Goal: Information Seeking & Learning: Compare options

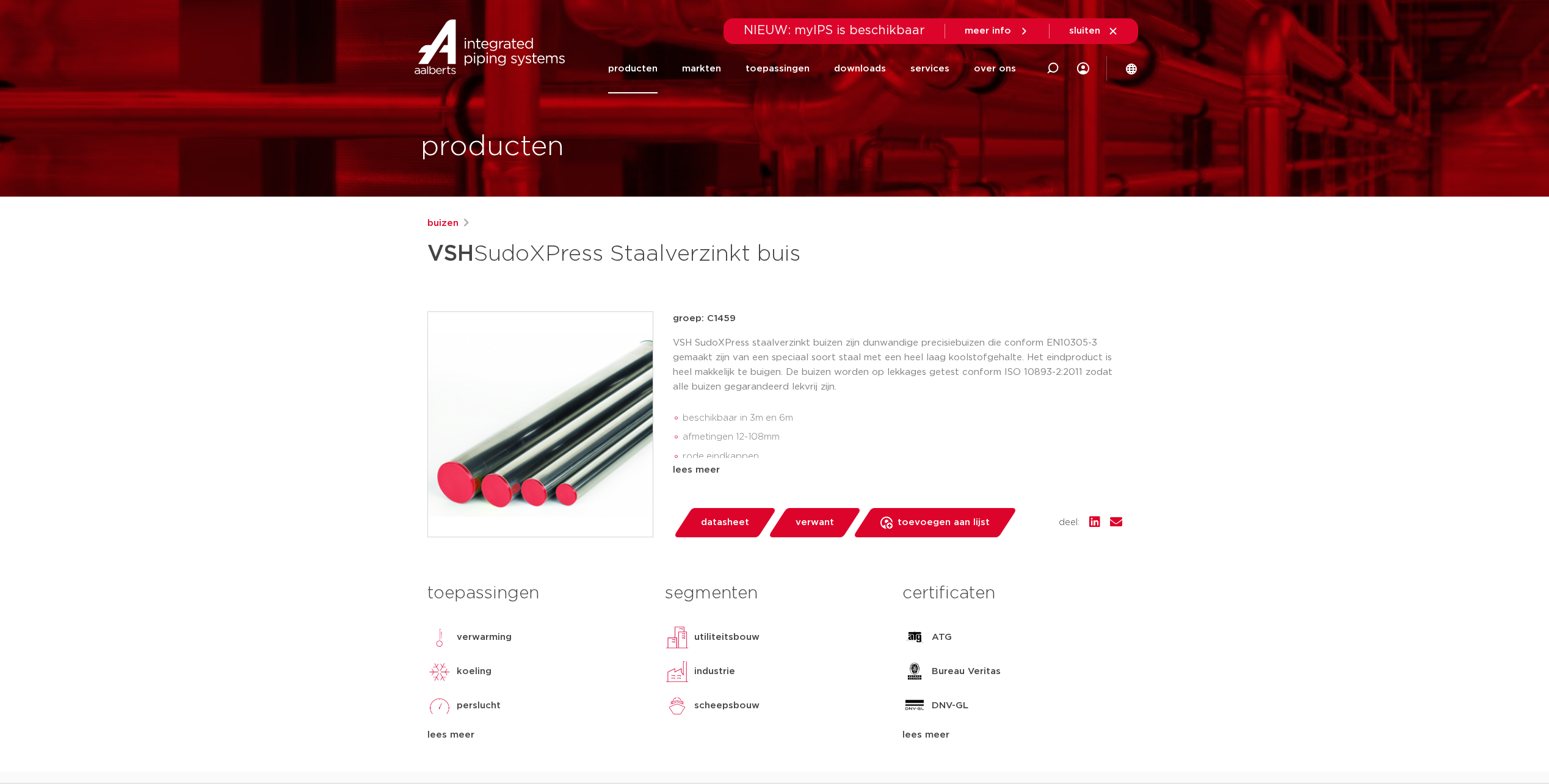
click at [643, 71] on link "producten" at bounding box center [633, 69] width 50 height 50
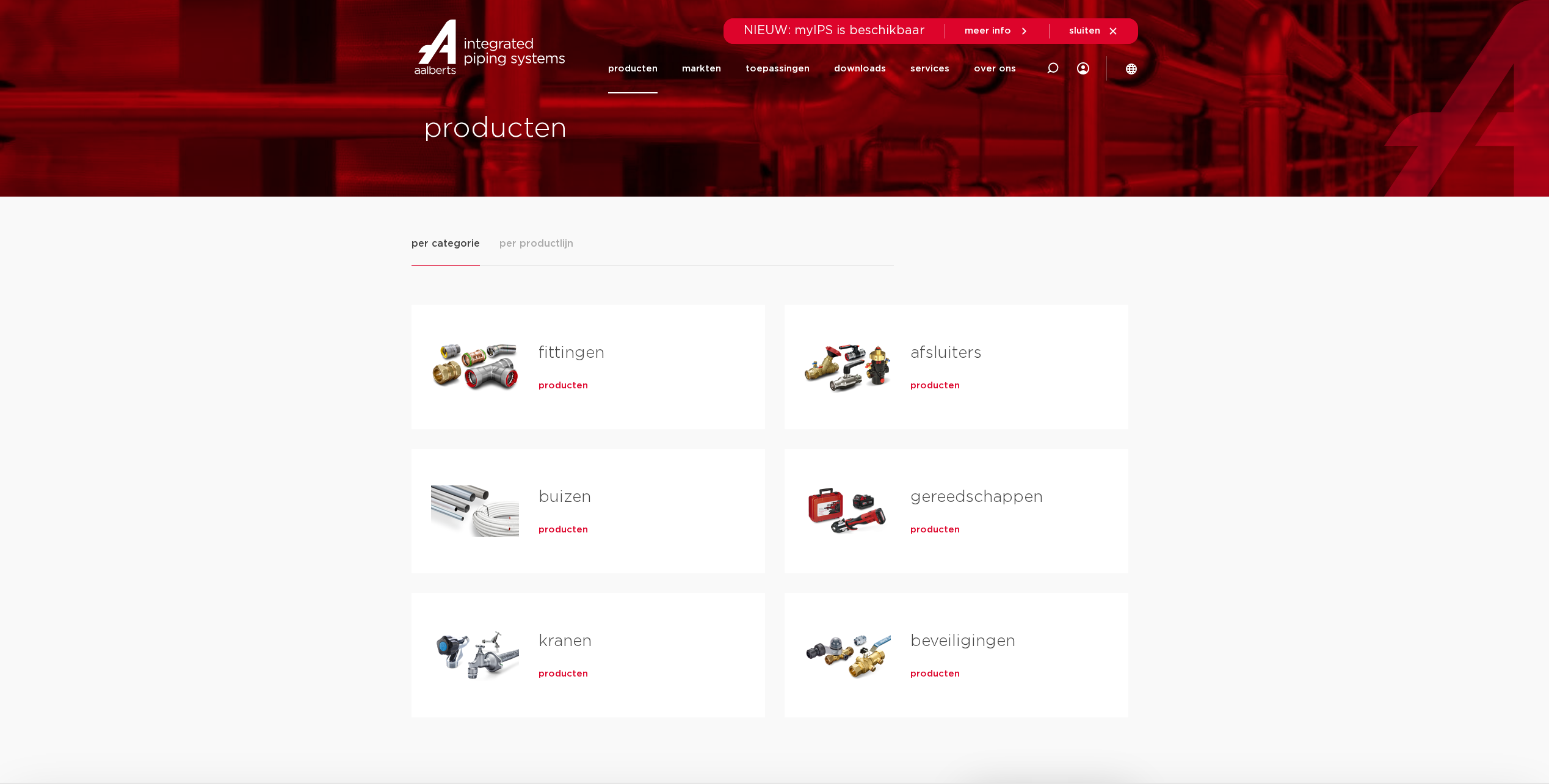
click at [546, 349] on link "fittingen" at bounding box center [572, 353] width 66 height 16
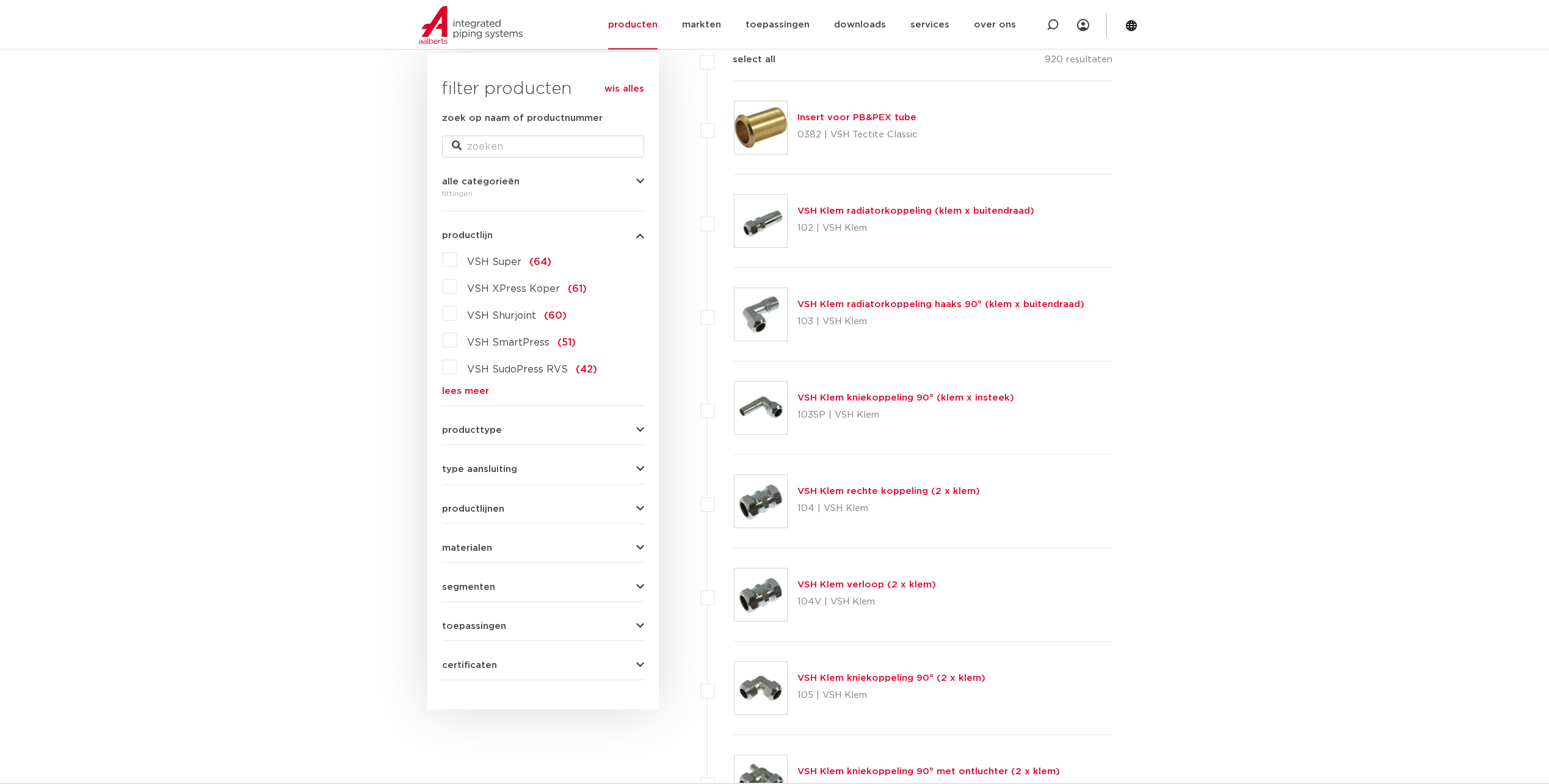
scroll to position [123, 0]
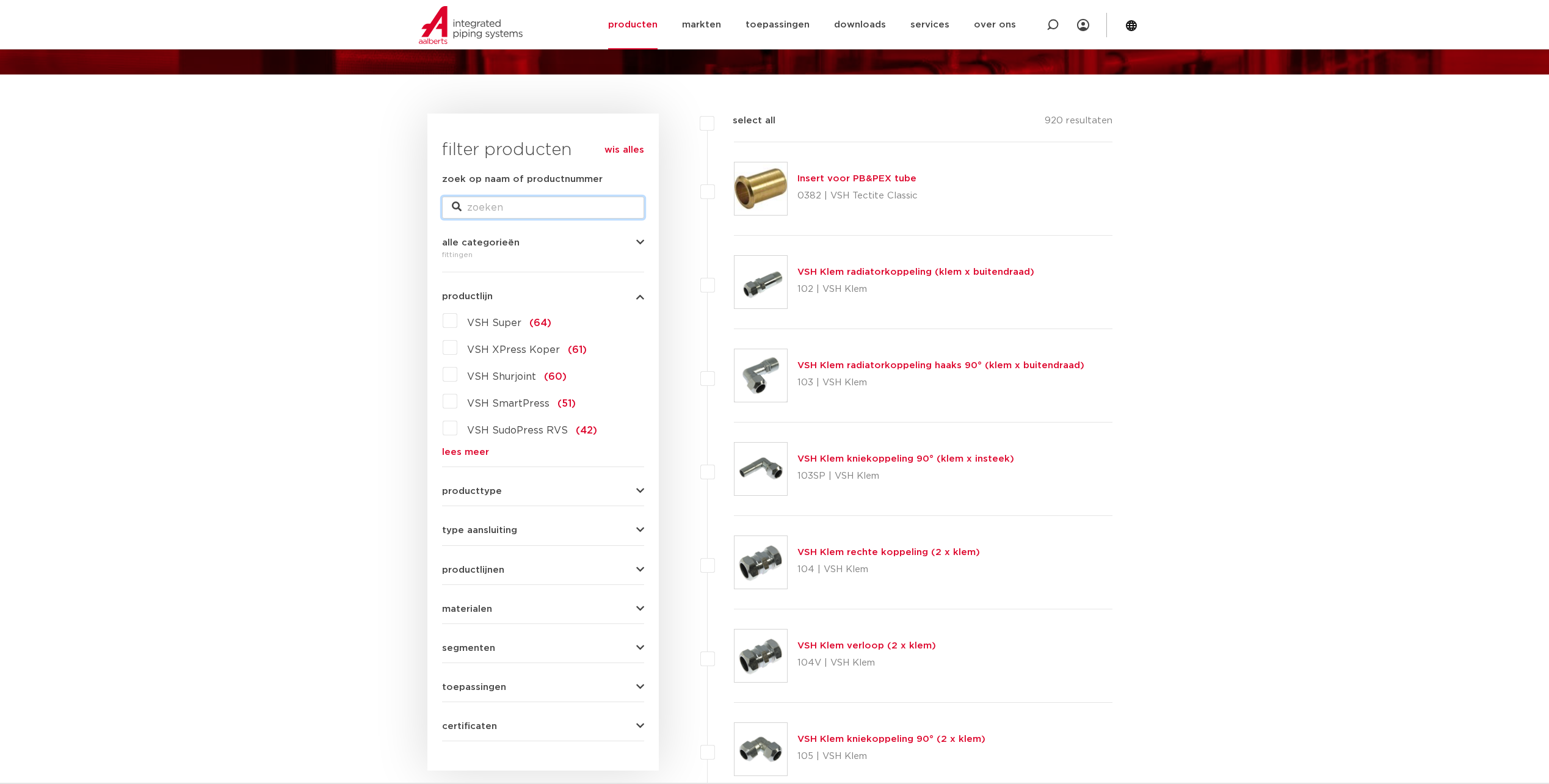
click at [542, 206] on input "zoek op naam of productnummer" at bounding box center [543, 207] width 203 height 22
type input "304"
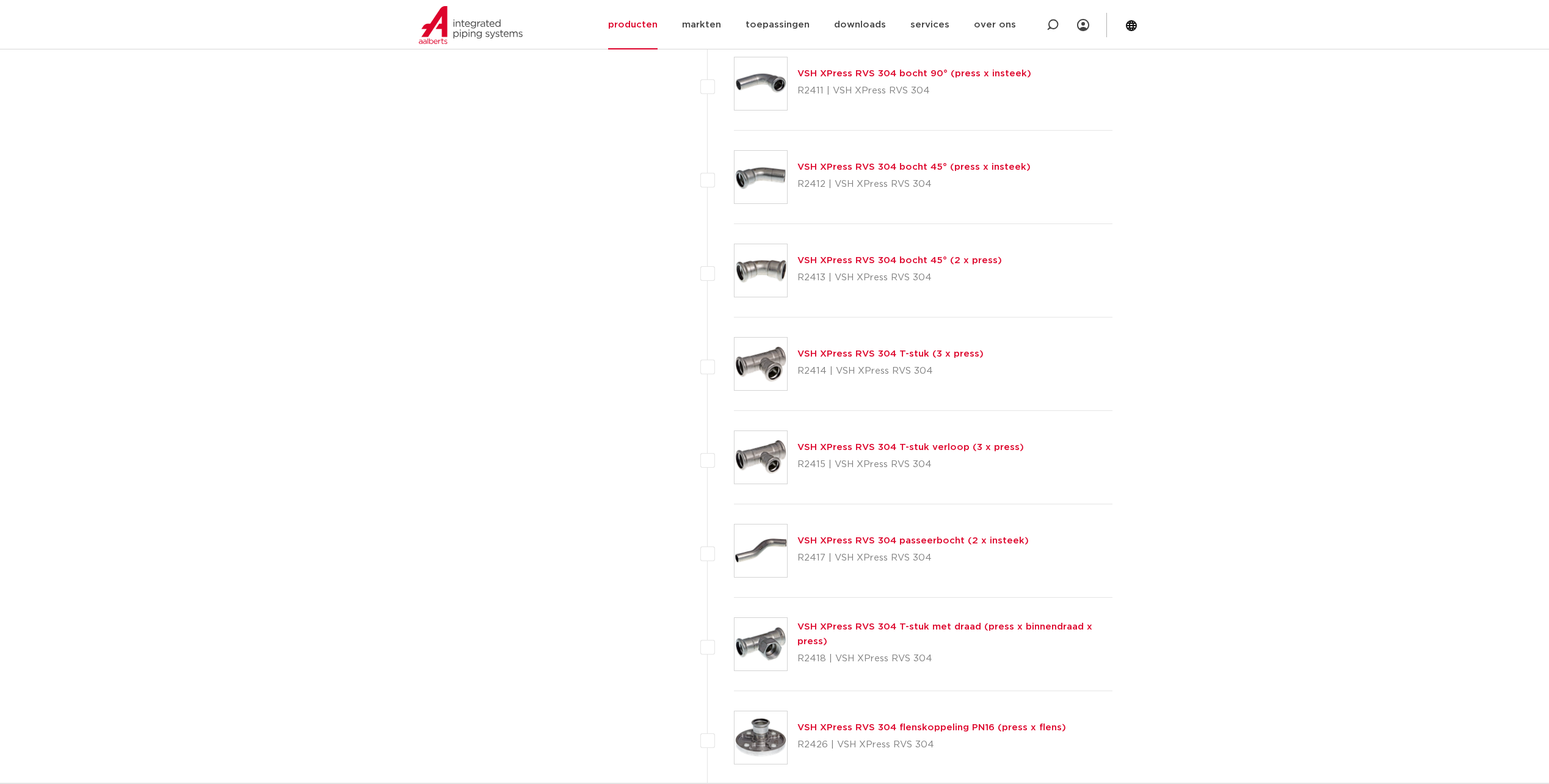
scroll to position [1405, 0]
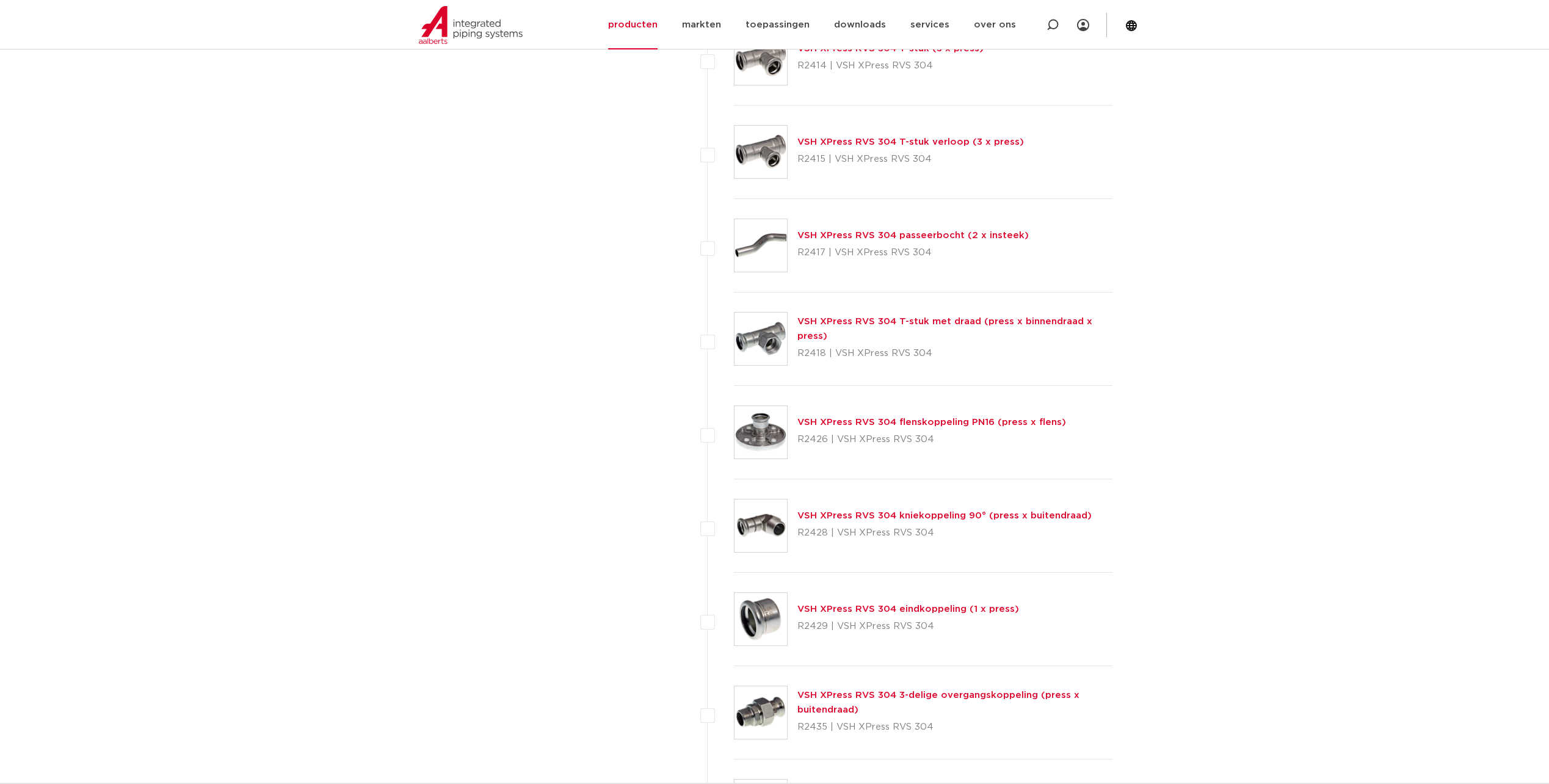
click at [851, 422] on link "VSH XPress RVS 304 flenskoppeling PN16 (press x flens)" at bounding box center [932, 422] width 269 height 10
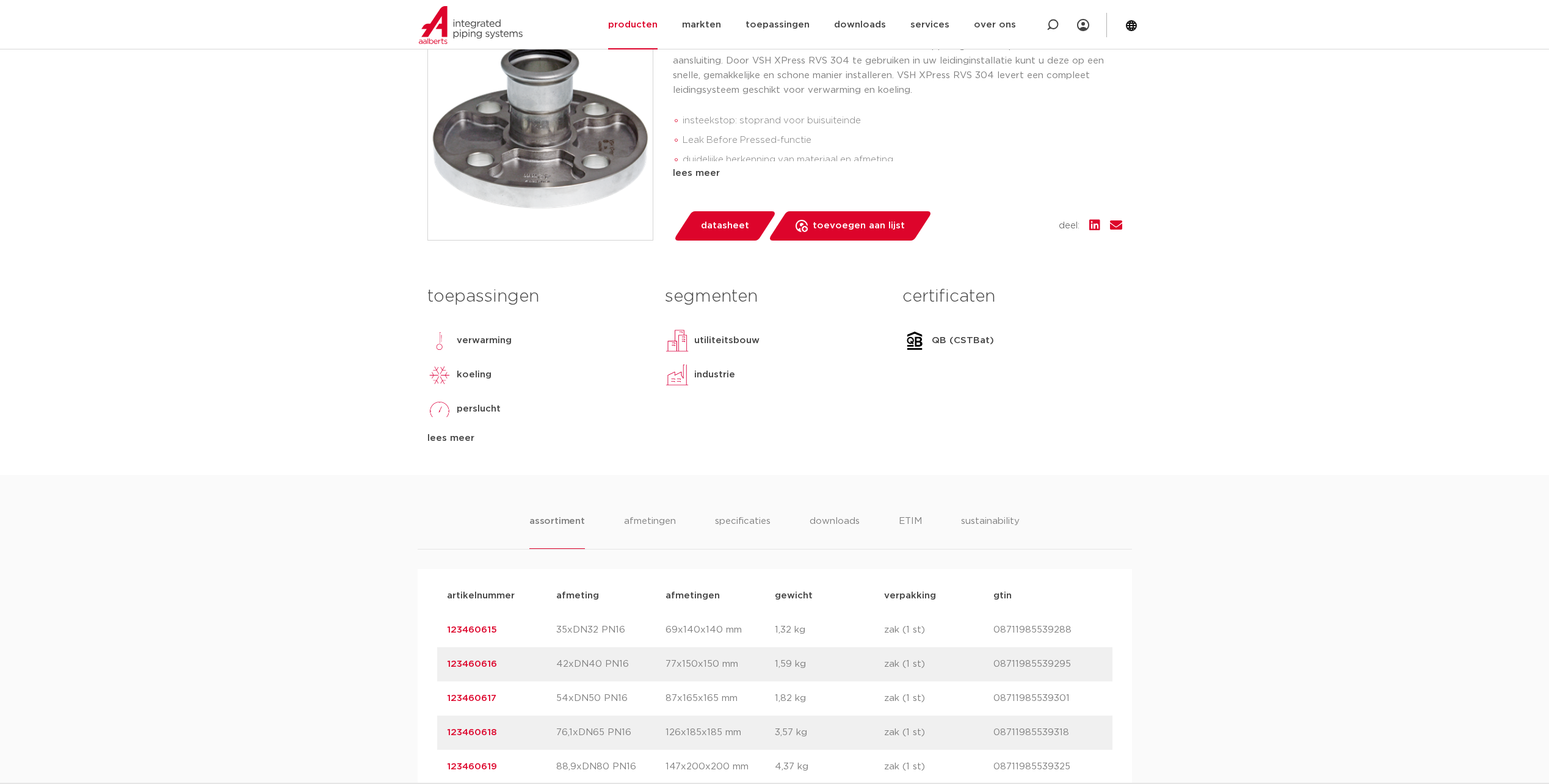
scroll to position [428, 0]
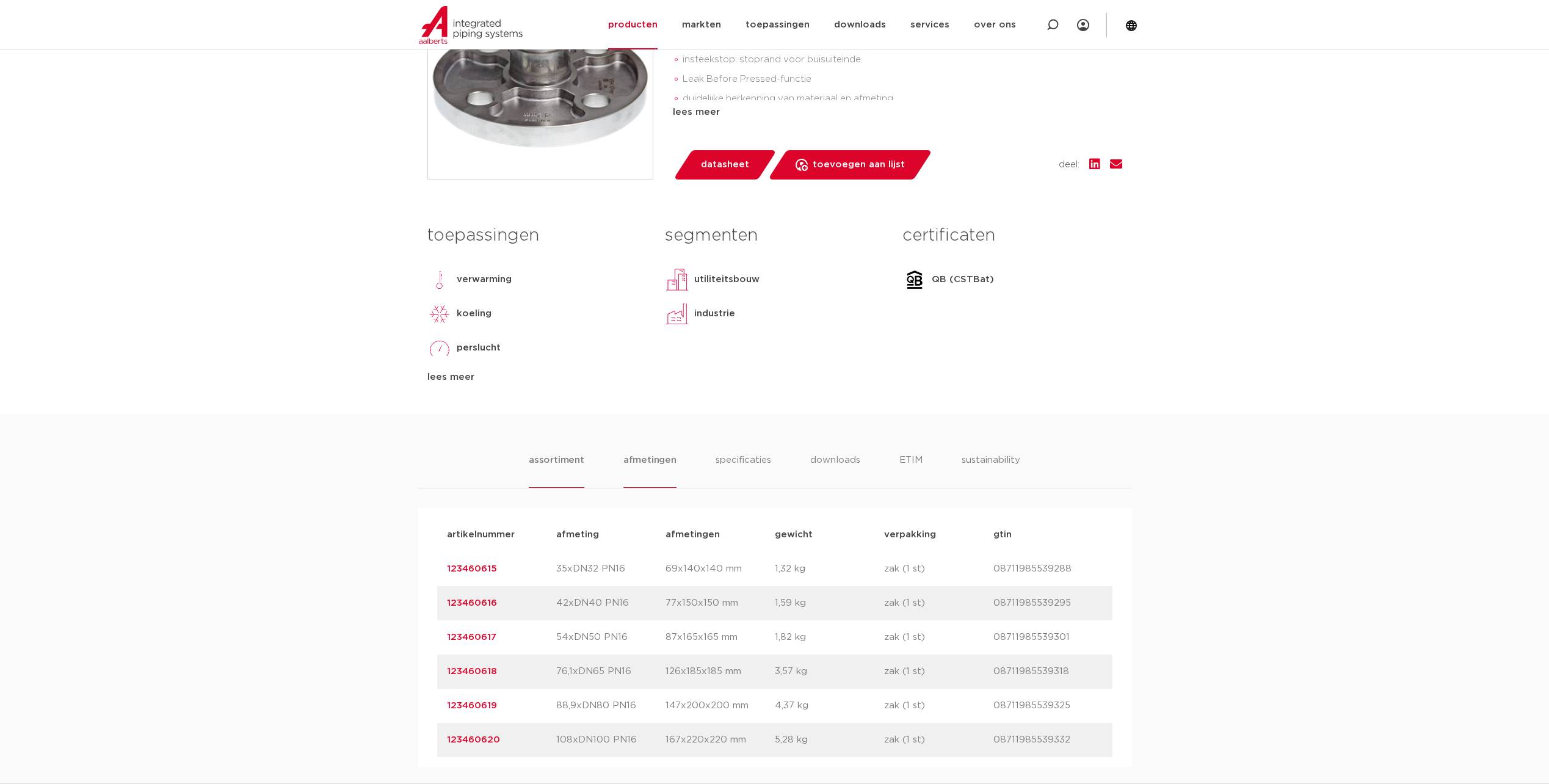
click at [650, 464] on li "afmetingen" at bounding box center [649, 470] width 53 height 35
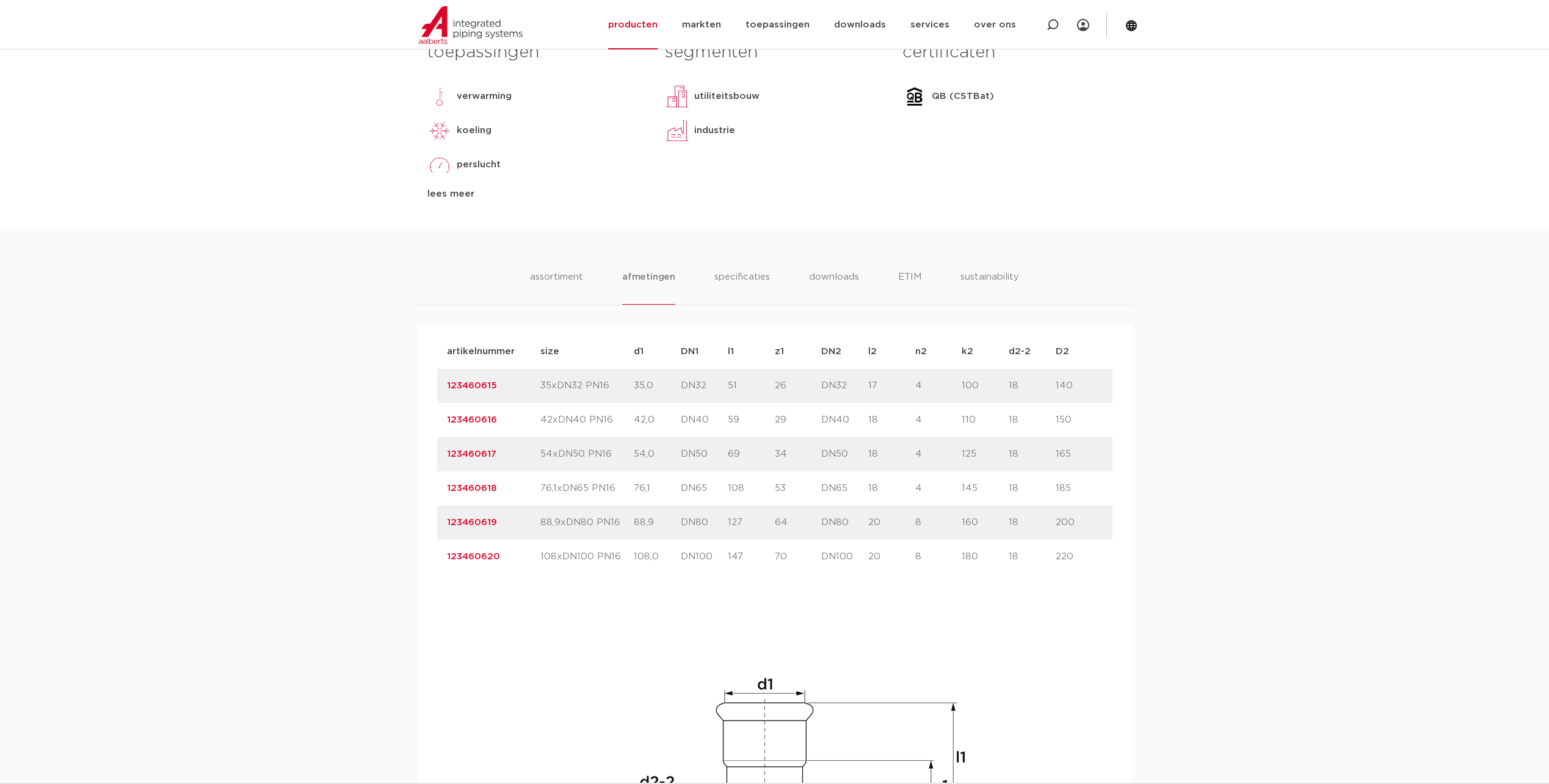
scroll to position [794, 0]
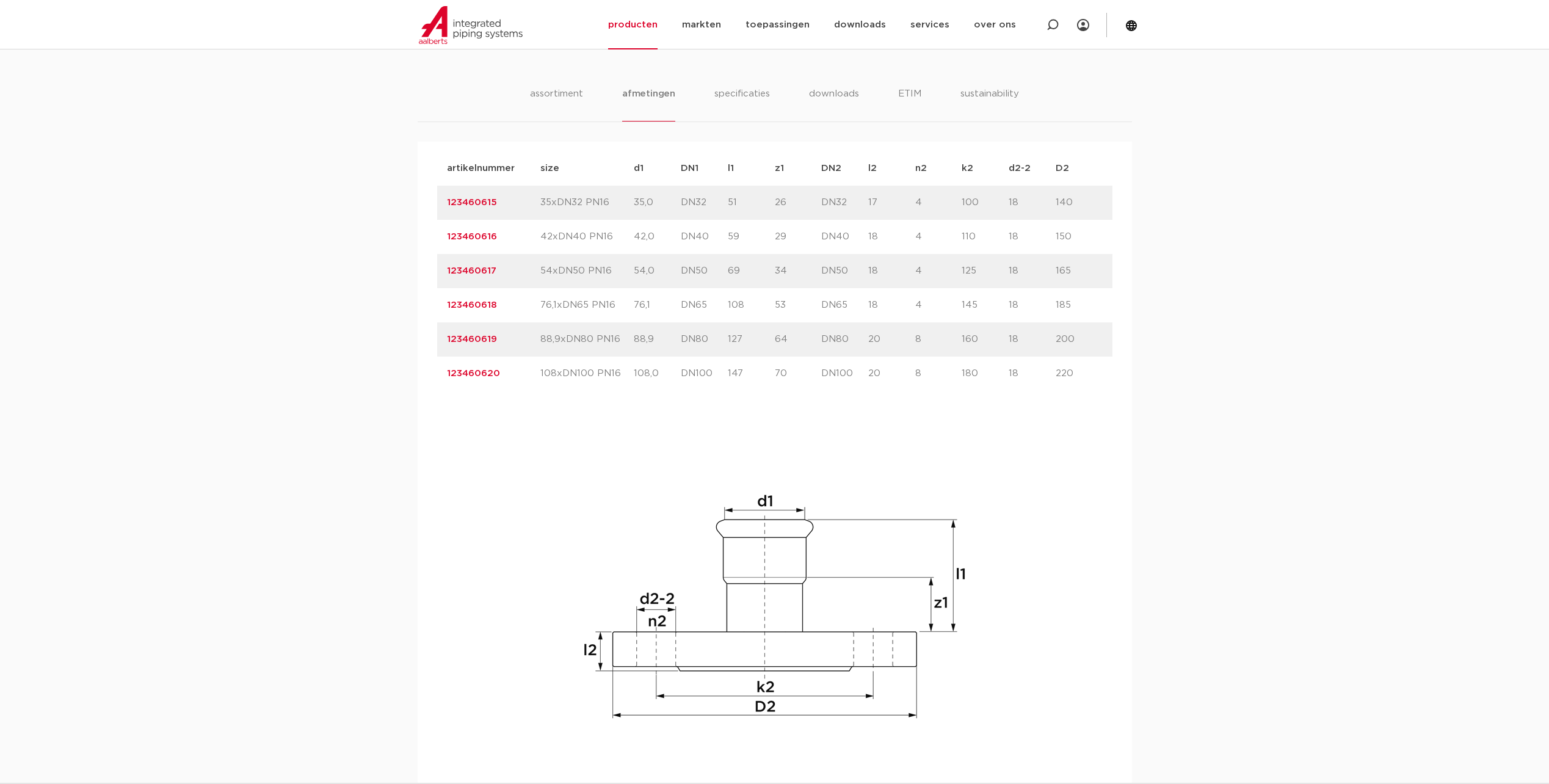
drag, startPoint x: 964, startPoint y: 308, endPoint x: 976, endPoint y: 308, distance: 12.0
click at [976, 308] on p "145" at bounding box center [986, 305] width 47 height 15
click at [646, 22] on link "producten" at bounding box center [633, 24] width 50 height 50
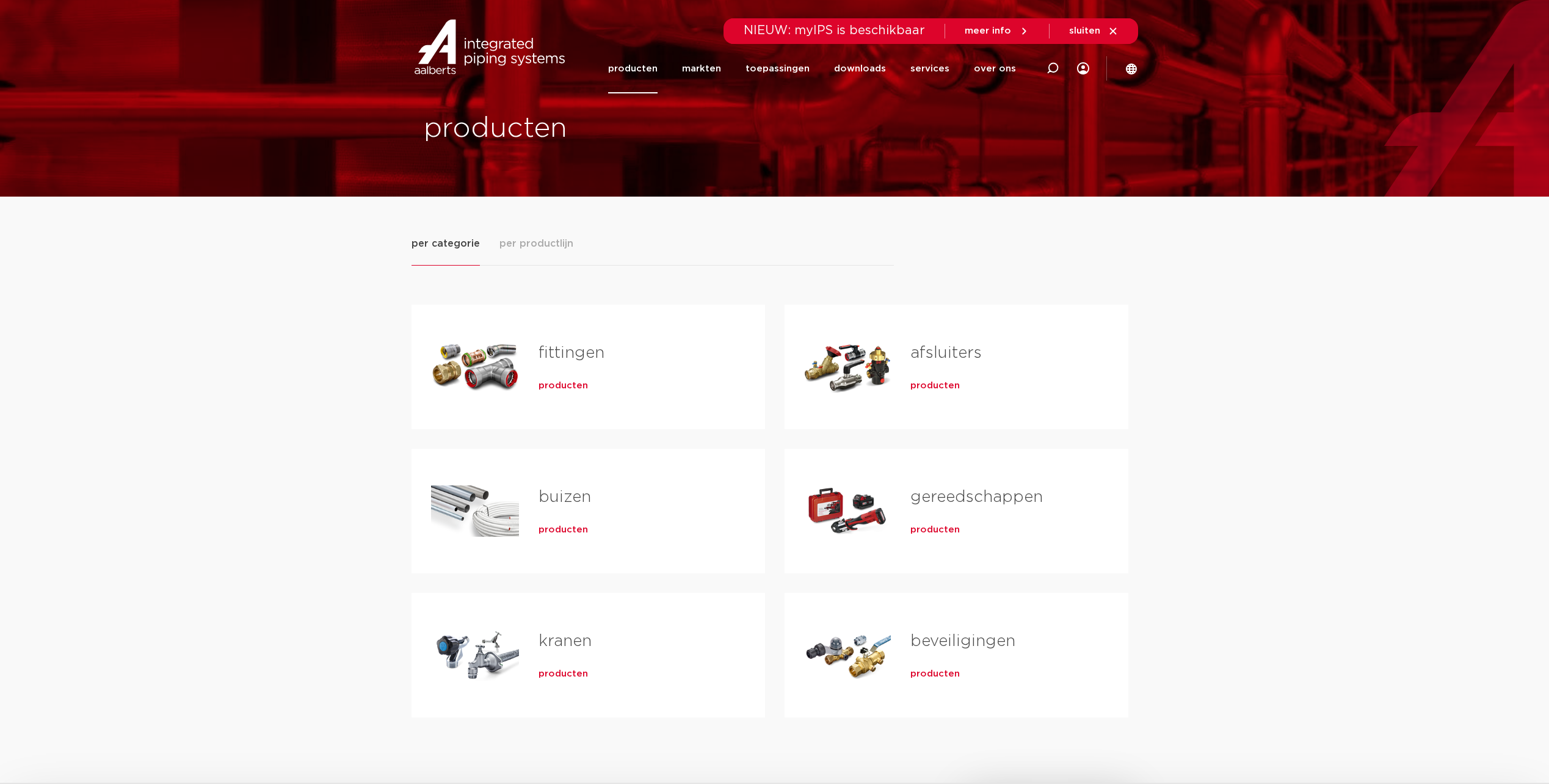
click at [556, 385] on span "producten" at bounding box center [563, 386] width 50 height 12
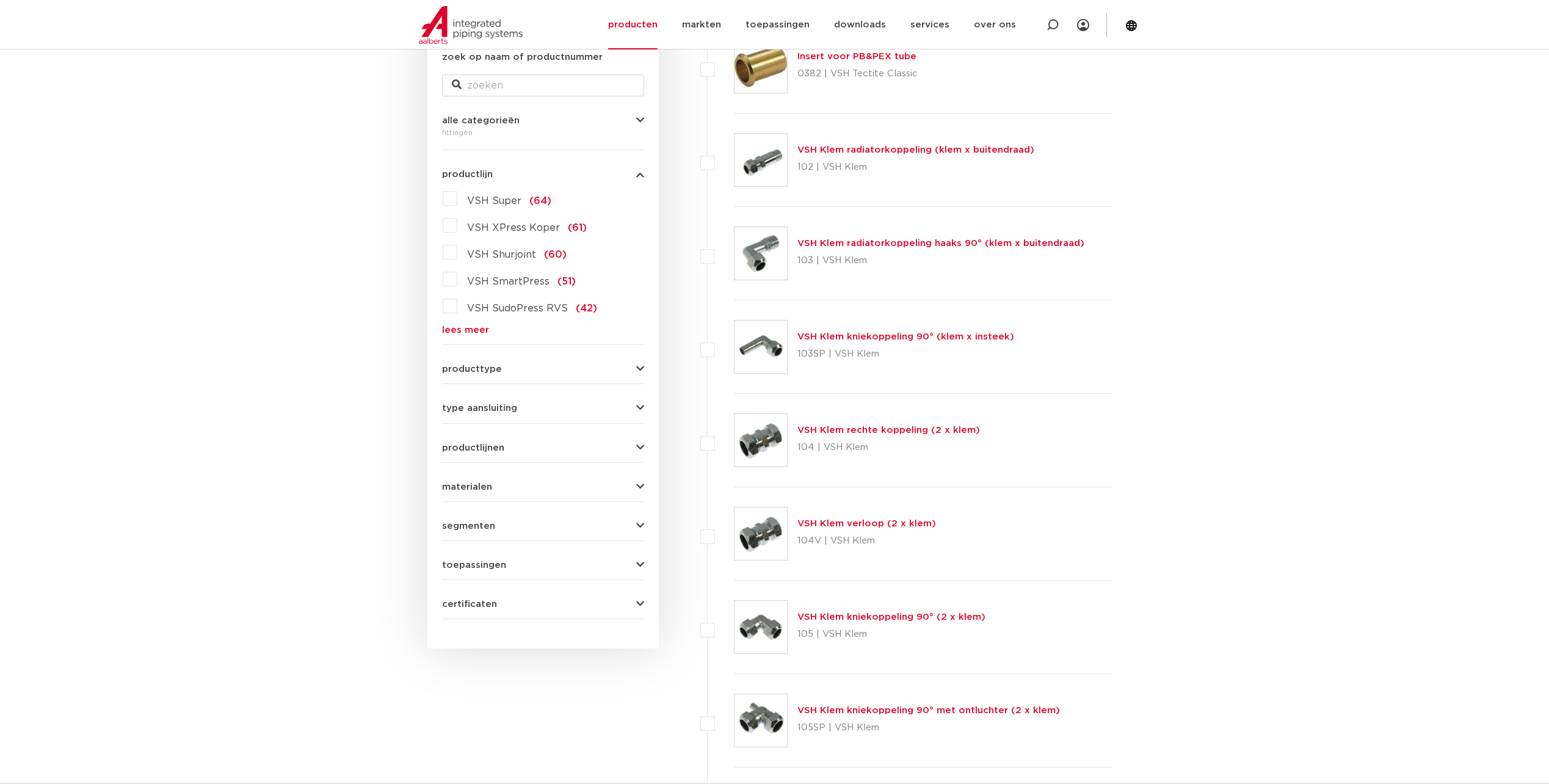
scroll to position [183, 0]
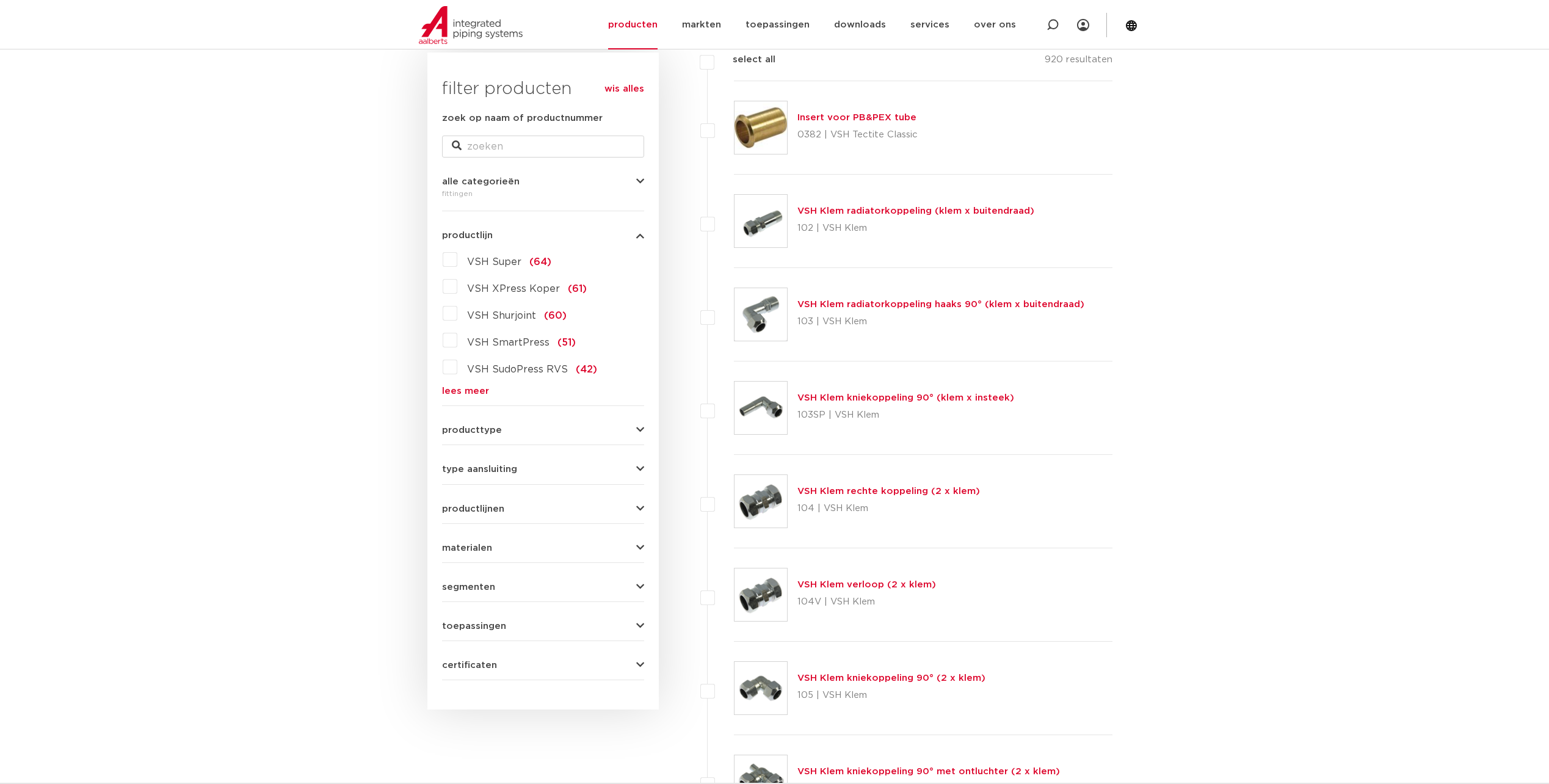
click at [461, 393] on link "lees meer" at bounding box center [543, 391] width 203 height 10
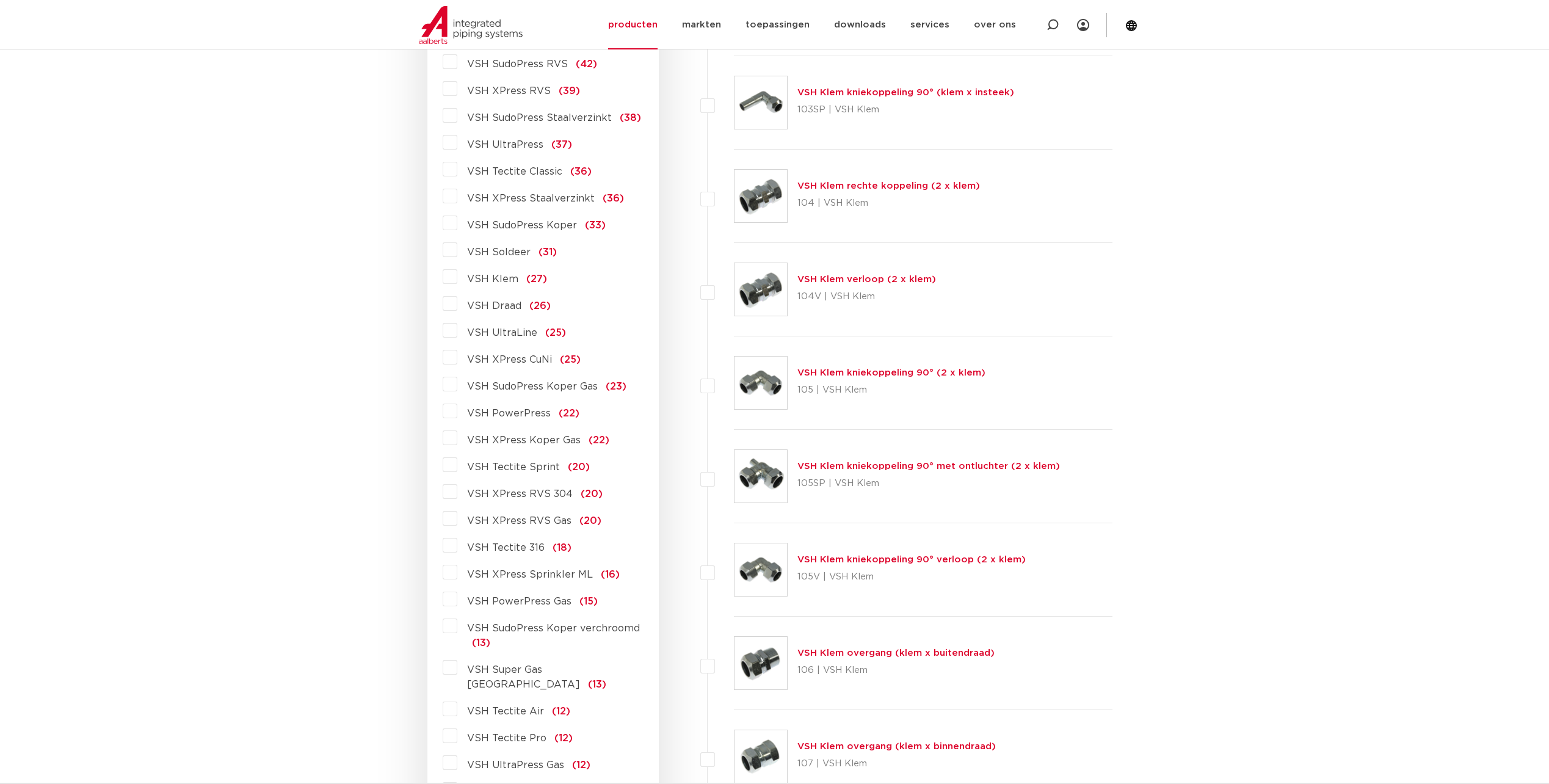
scroll to position [244, 0]
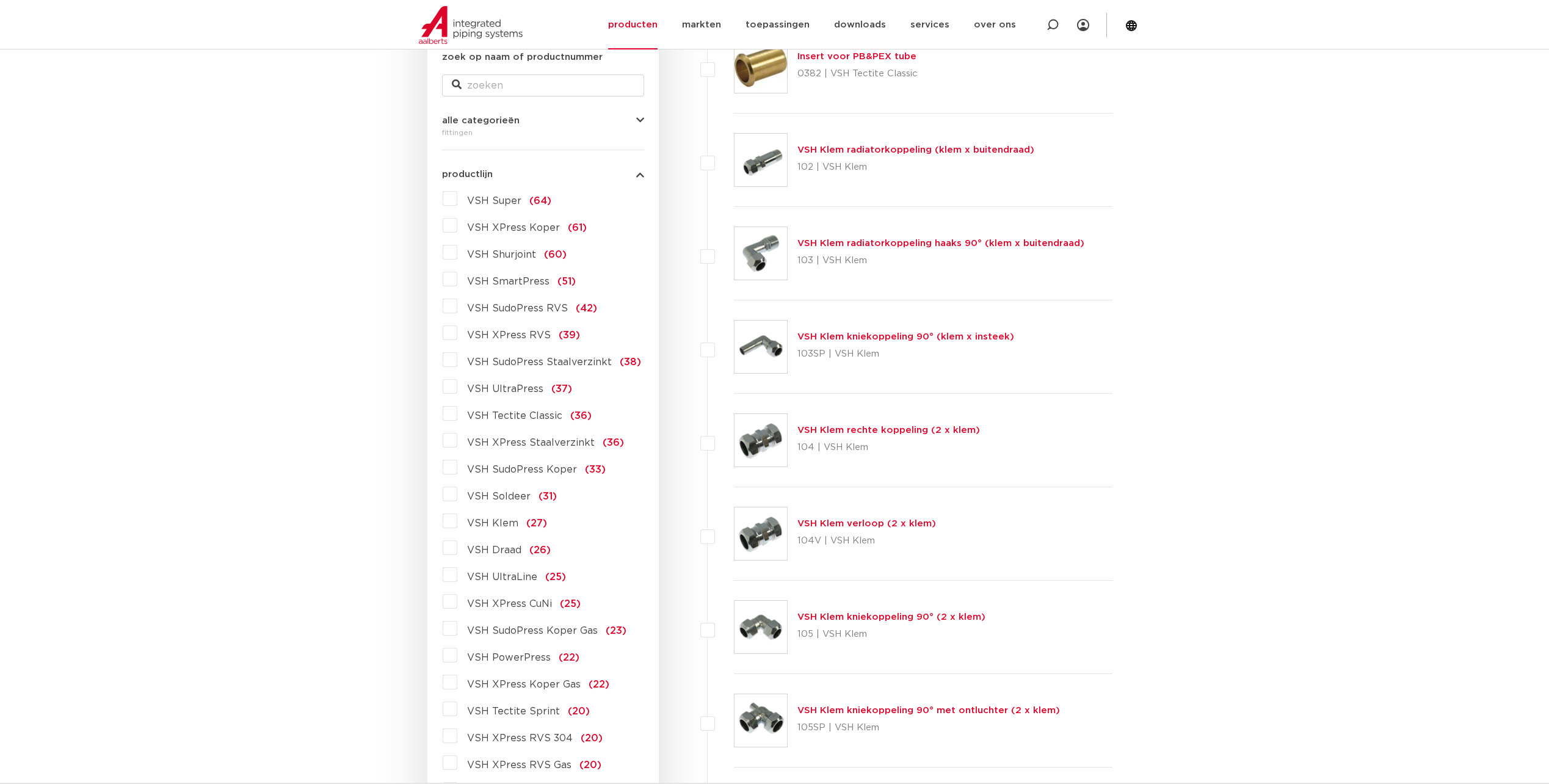
click at [457, 443] on label "VSH XPress Staalverzinkt (36)" at bounding box center [541, 440] width 167 height 19
click at [0, 0] on input "VSH XPress Staalverzinkt (36)" at bounding box center [0, 0] width 0 height 0
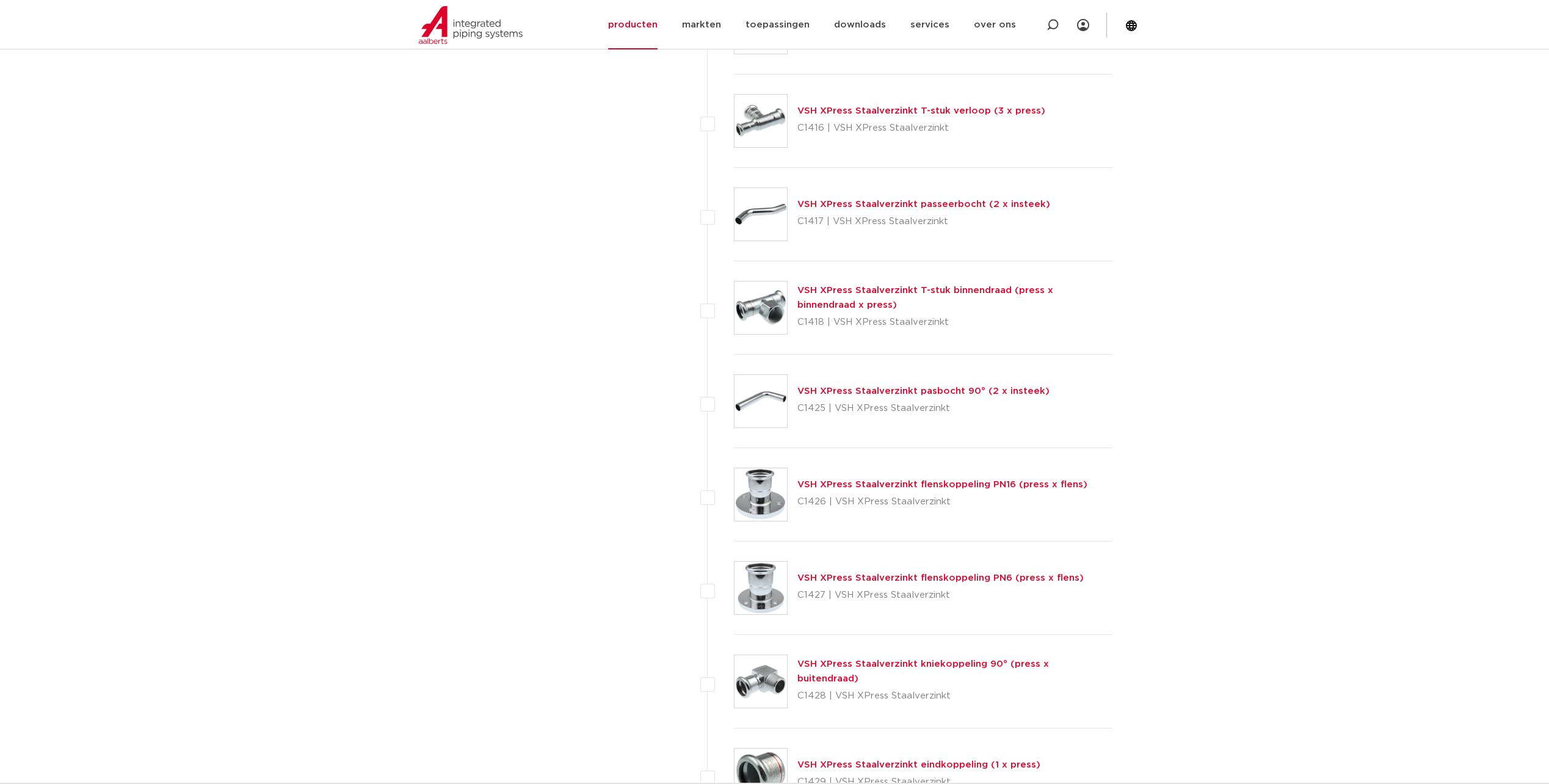
scroll to position [1465, 0]
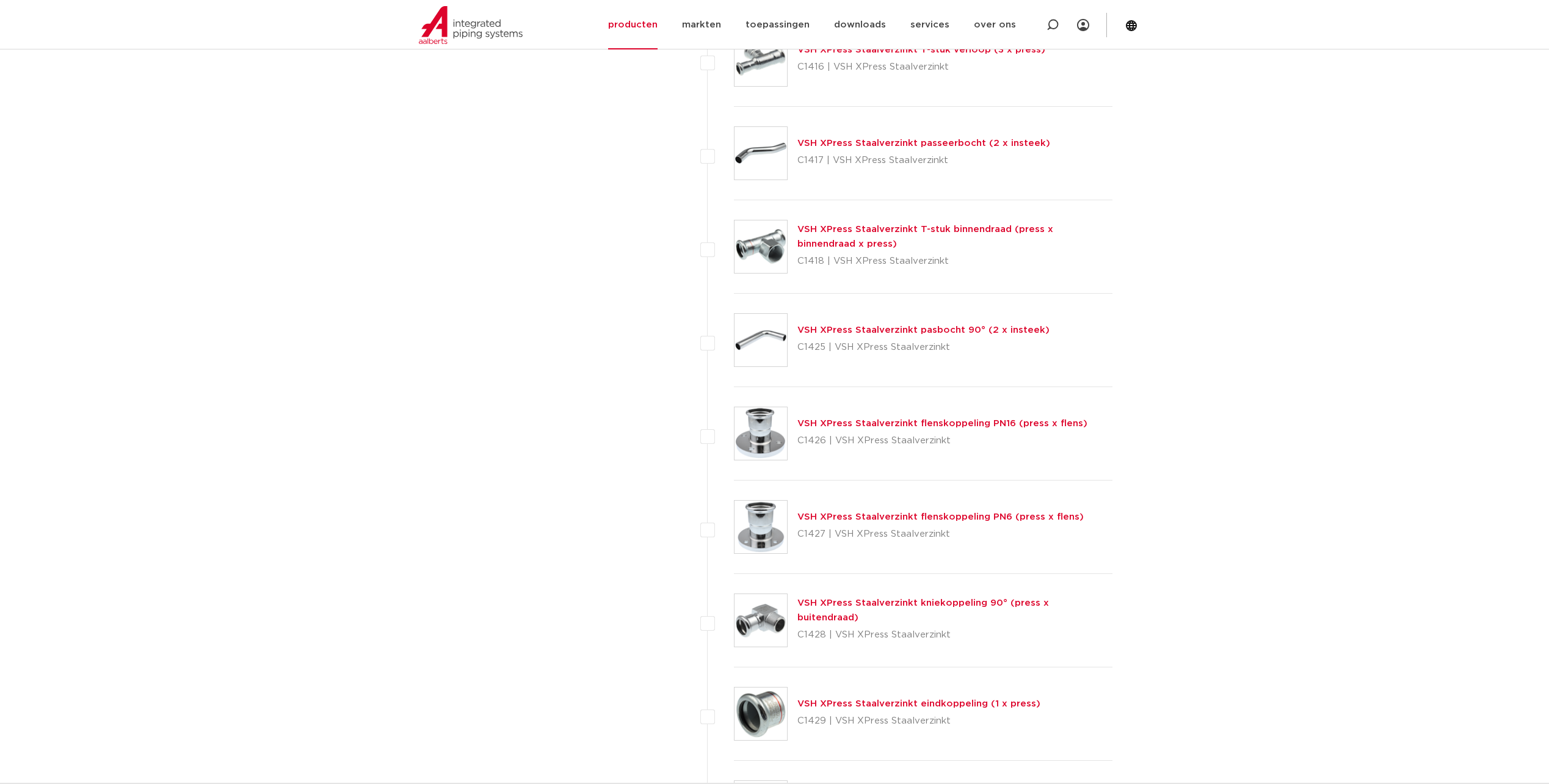
click at [934, 517] on link "VSH XPress Staalverzinkt flenskoppeling PN6 (press x flens)" at bounding box center [941, 516] width 286 height 10
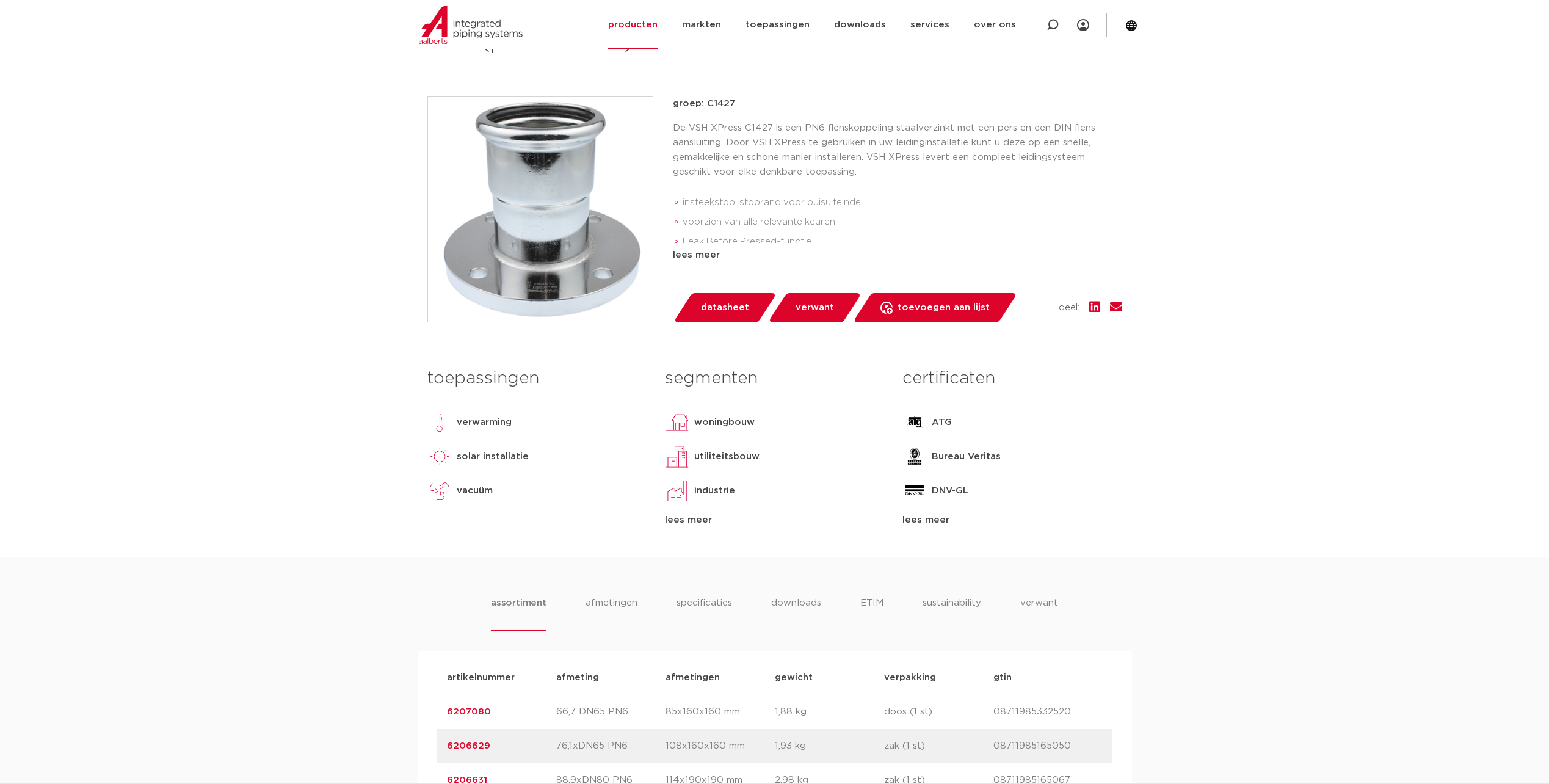
scroll to position [488, 0]
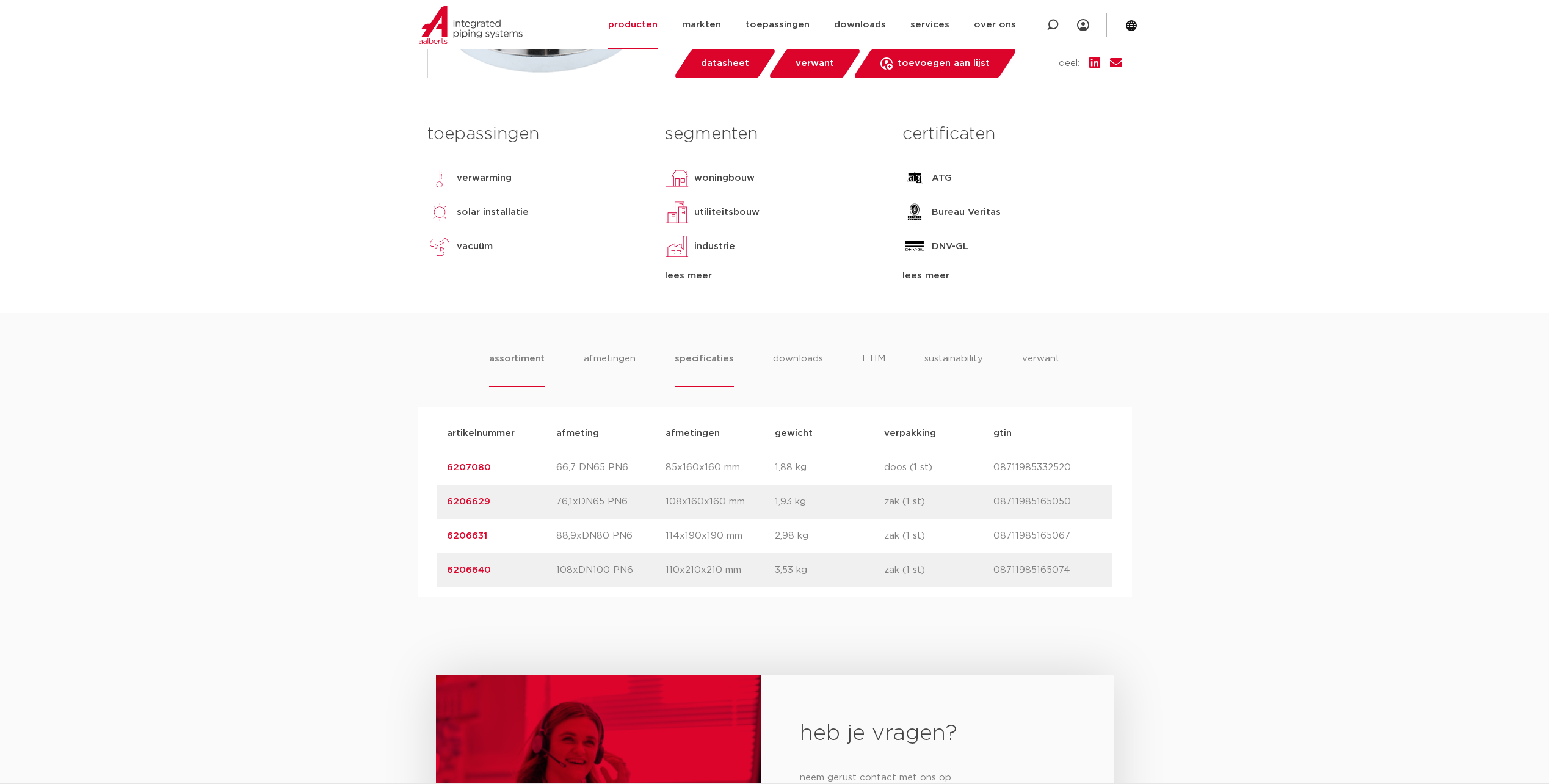
click at [702, 364] on li "specificaties" at bounding box center [703, 369] width 58 height 35
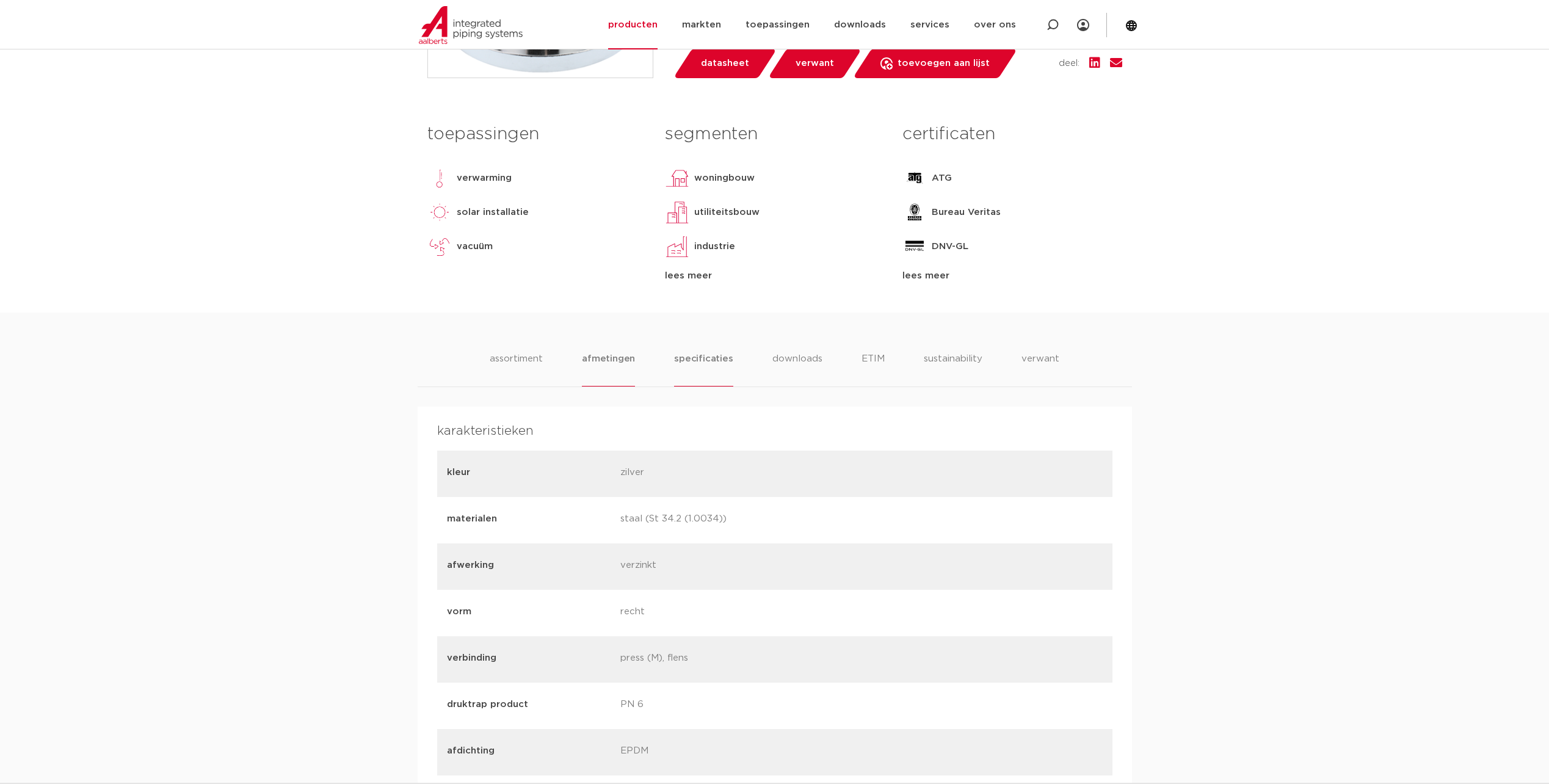
click at [601, 366] on li "afmetingen" at bounding box center [608, 369] width 53 height 35
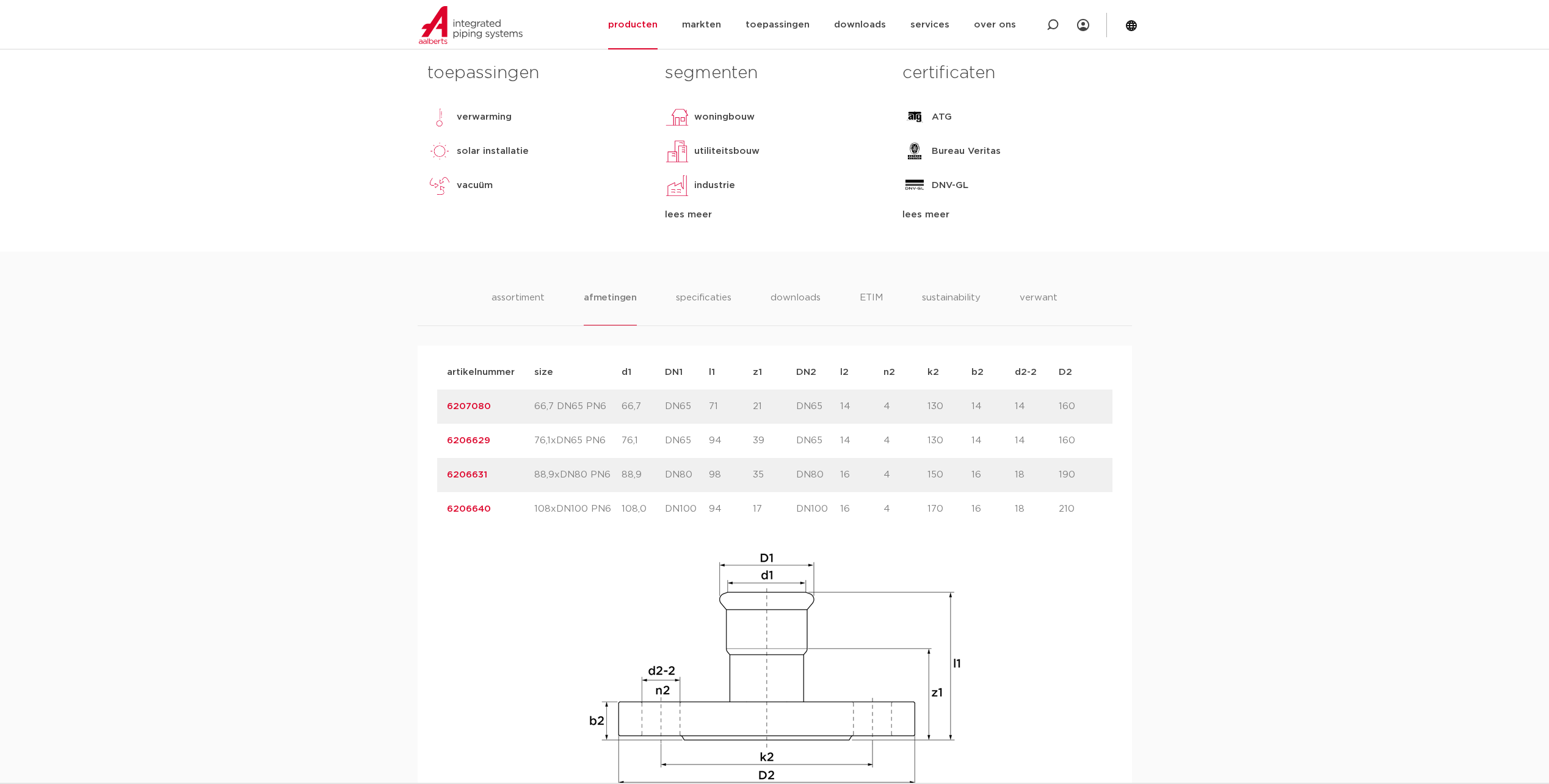
scroll to position [611, 0]
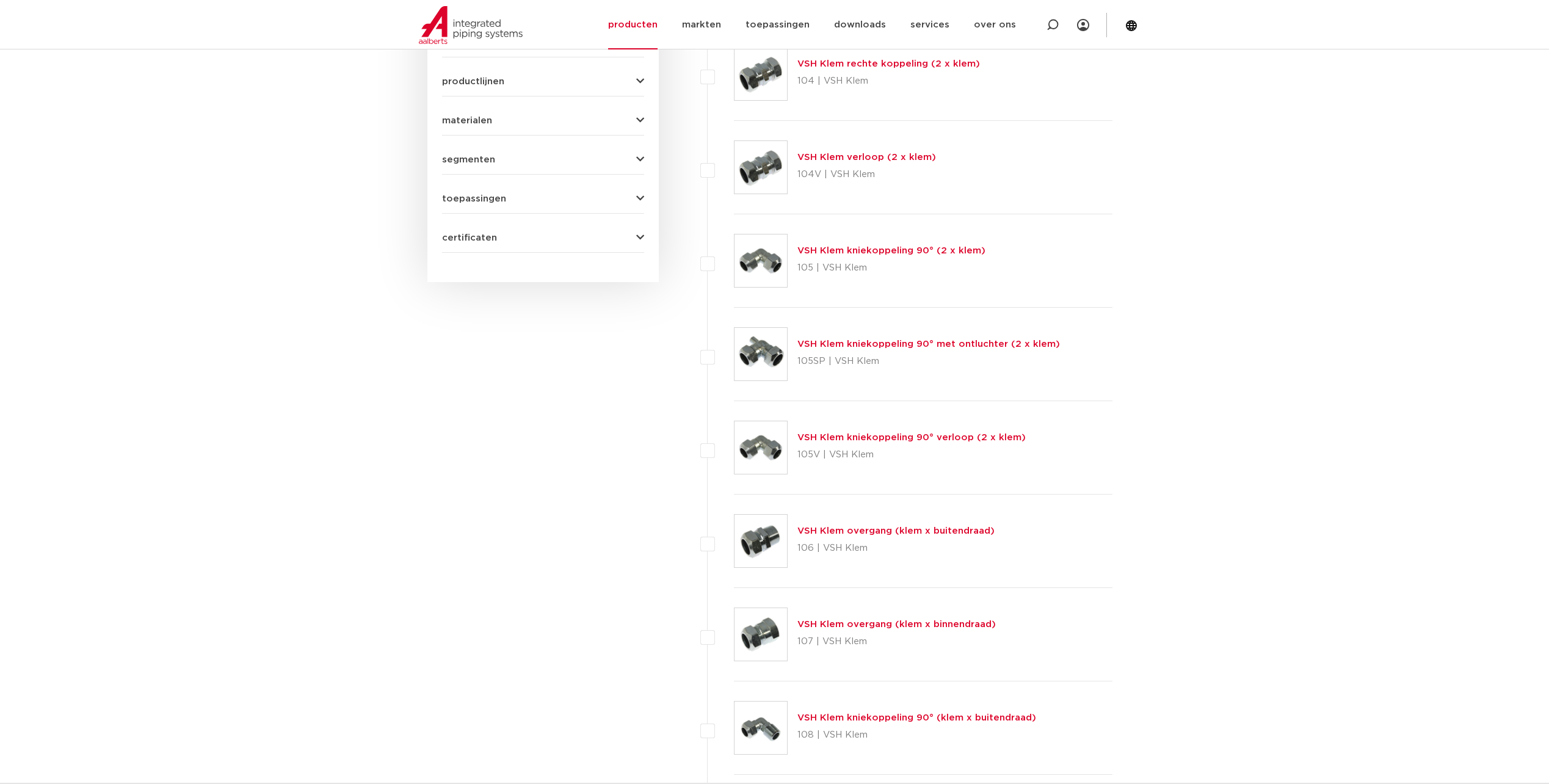
scroll to position [61, 0]
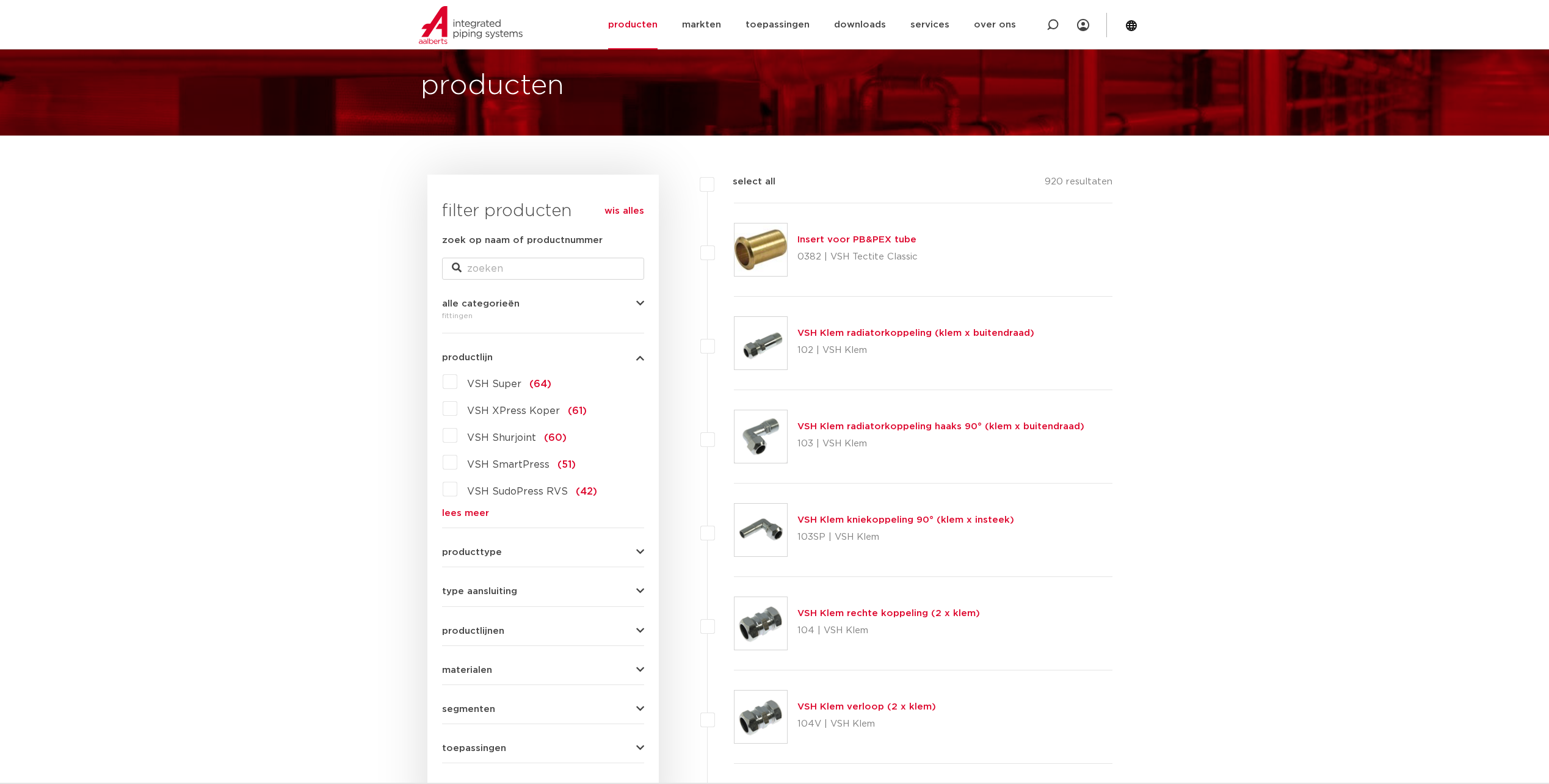
click at [474, 510] on link "lees meer" at bounding box center [543, 513] width 203 height 10
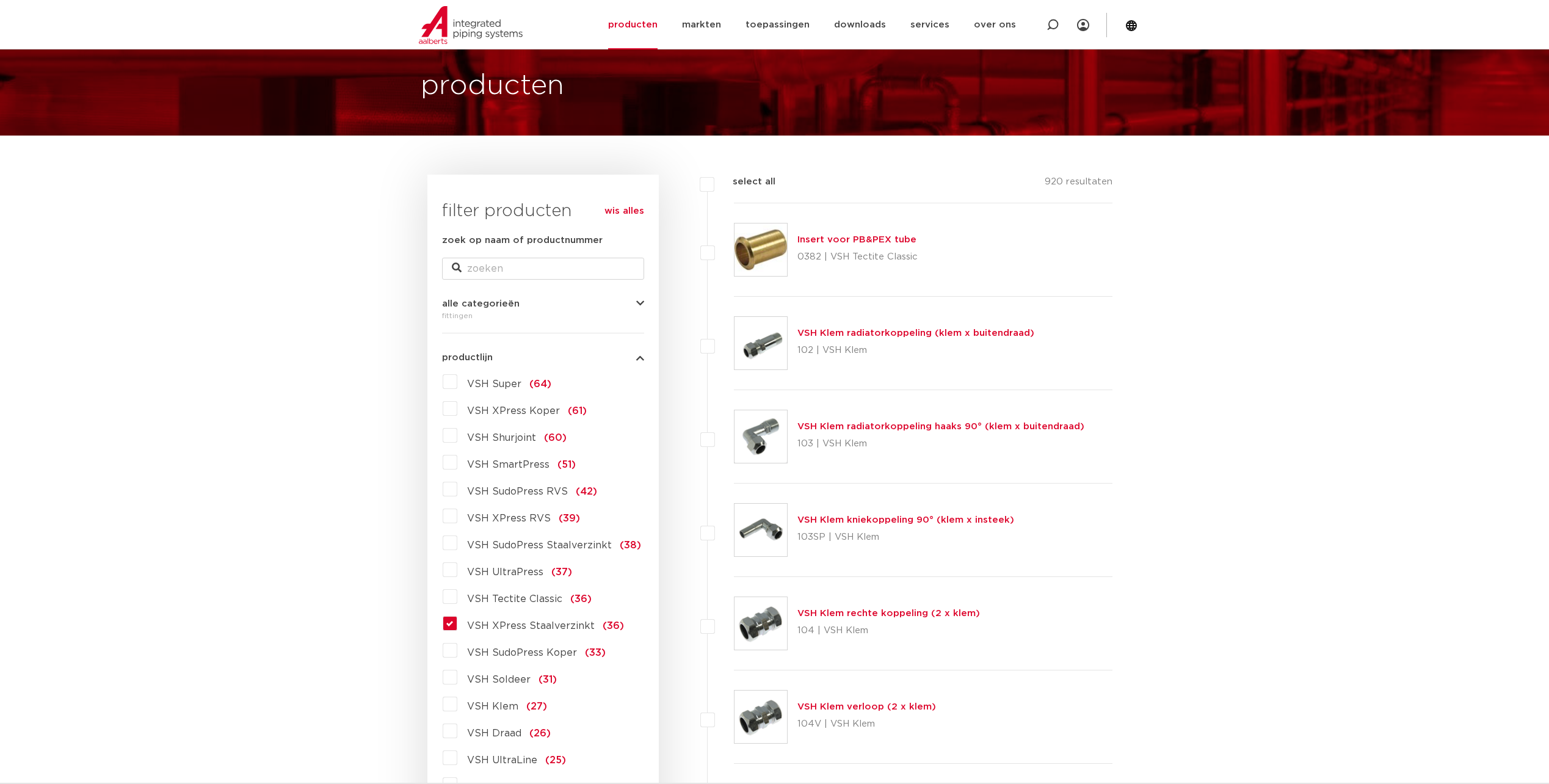
click at [457, 625] on label "VSH XPress Staalverzinkt (36)" at bounding box center [541, 623] width 167 height 19
click at [0, 0] on input "VSH XPress Staalverzinkt (36)" at bounding box center [0, 0] width 0 height 0
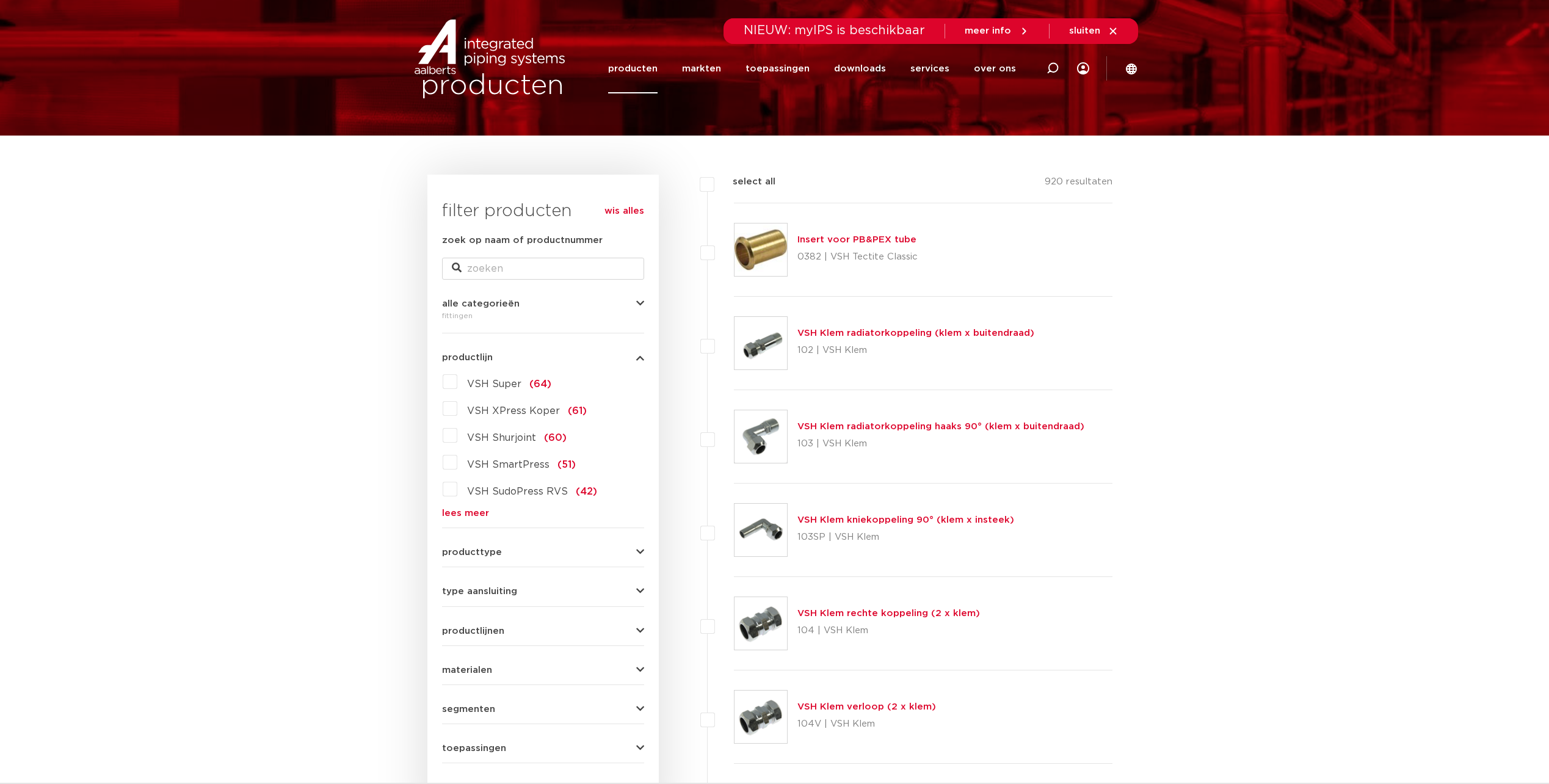
click at [461, 517] on link "lees meer" at bounding box center [543, 513] width 203 height 10
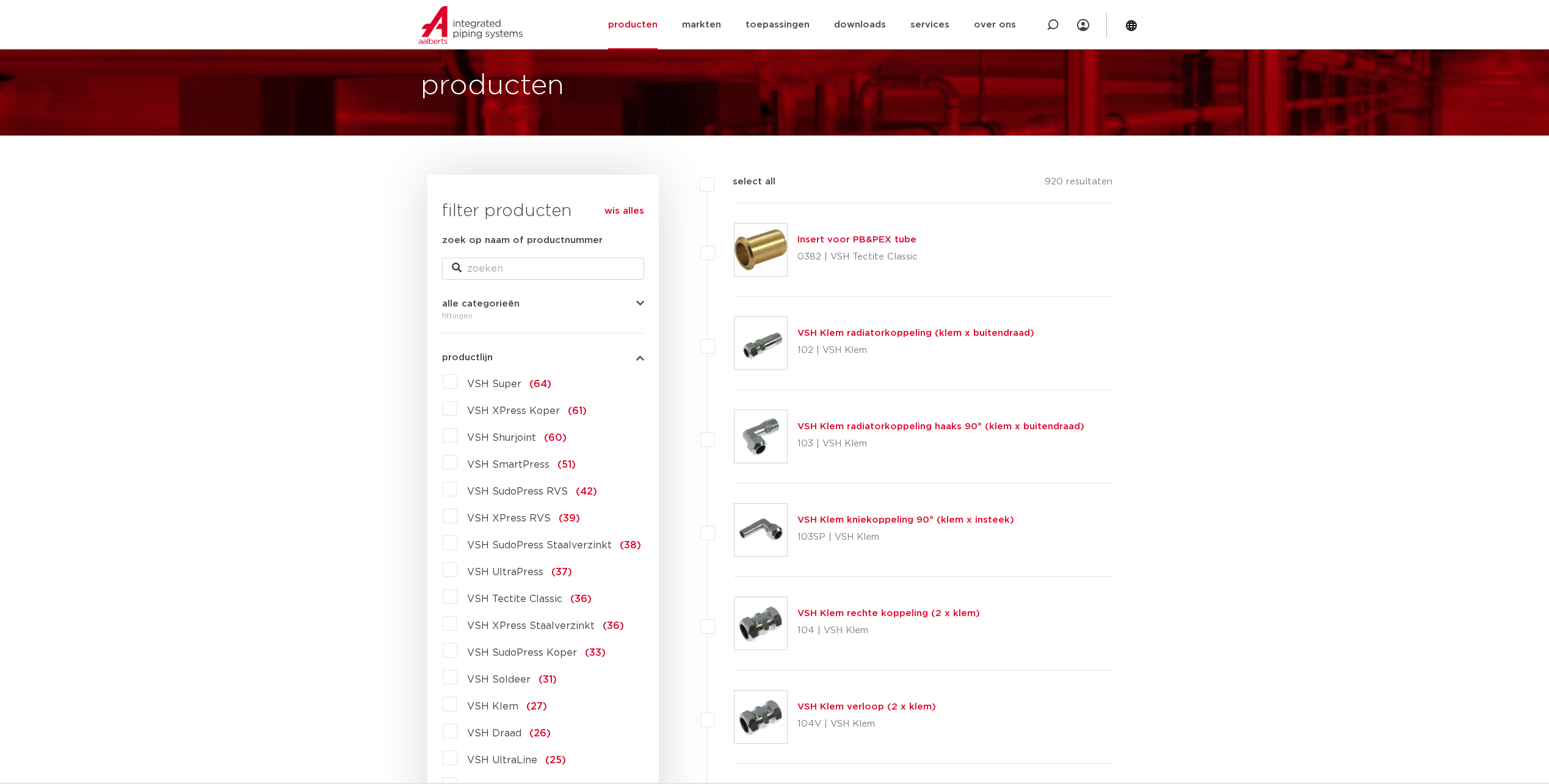
scroll to position [123, 0]
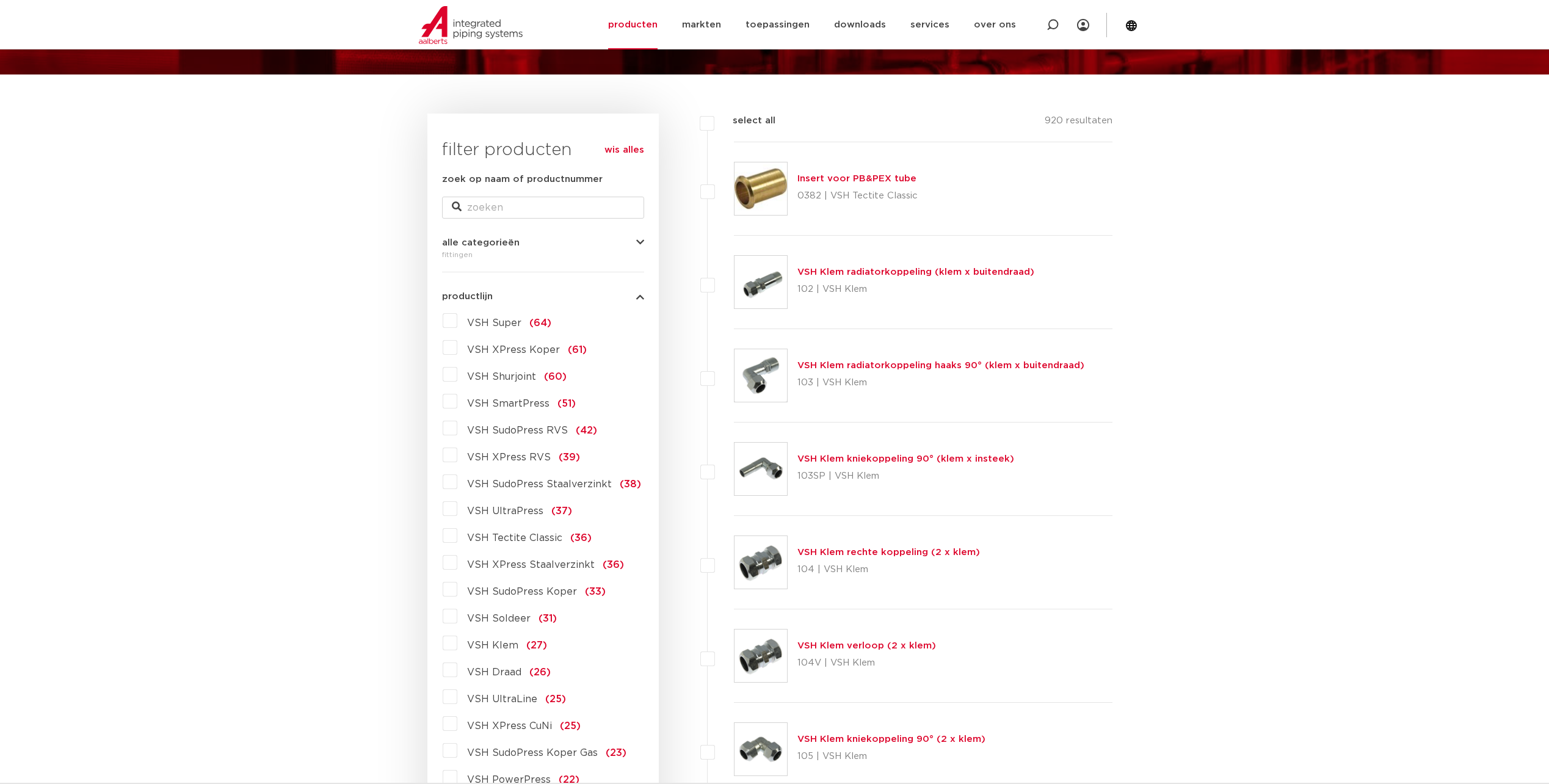
click at [459, 564] on label "VSH XPress Staalverzinkt (36)" at bounding box center [541, 562] width 167 height 19
click at [0, 0] on input "VSH XPress Staalverzinkt (36)" at bounding box center [0, 0] width 0 height 0
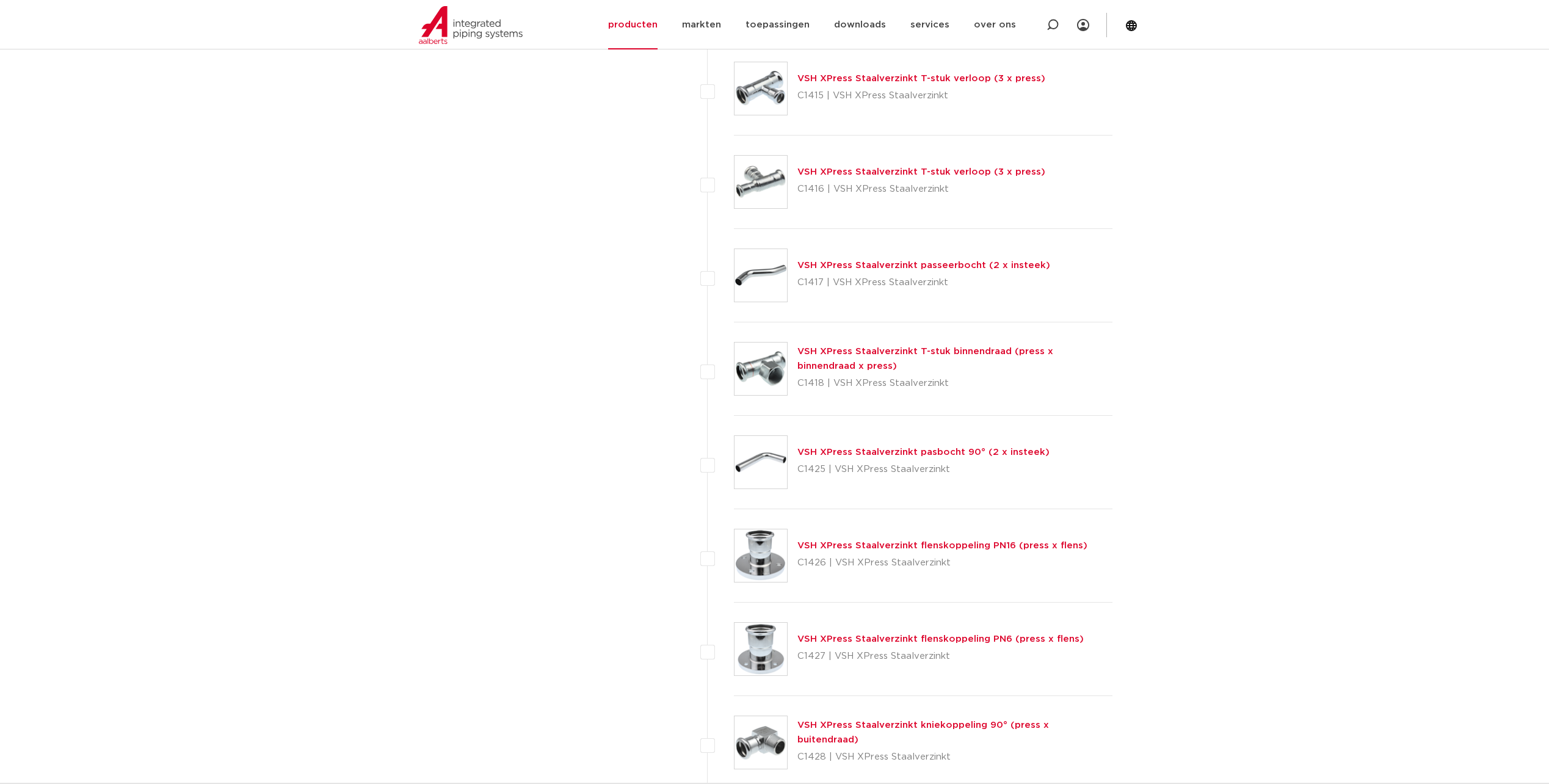
scroll to position [1588, 0]
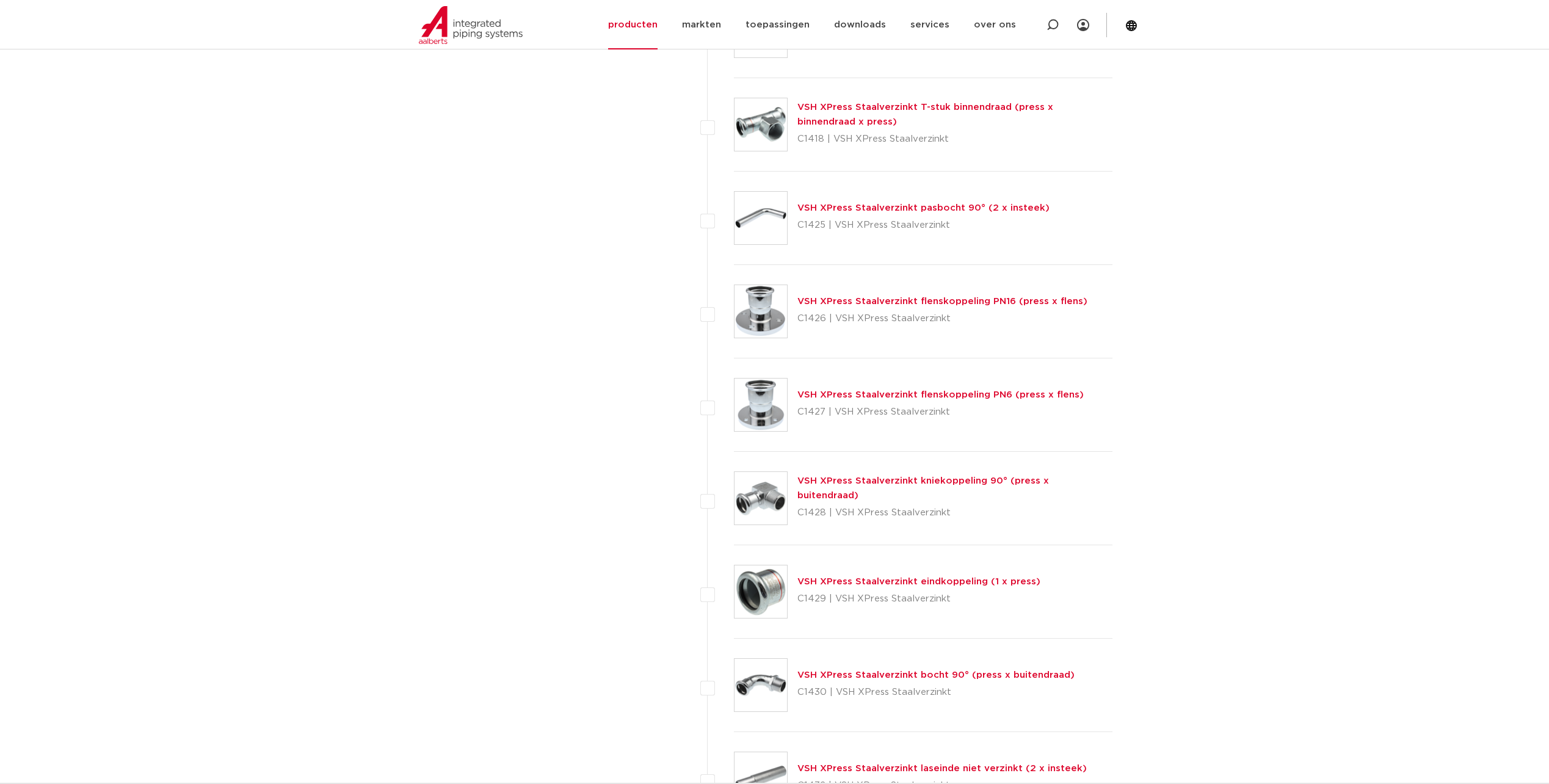
click at [987, 301] on link "VSH XPress Staalverzinkt flenskoppeling PN16 (press x flens)" at bounding box center [943, 301] width 290 height 10
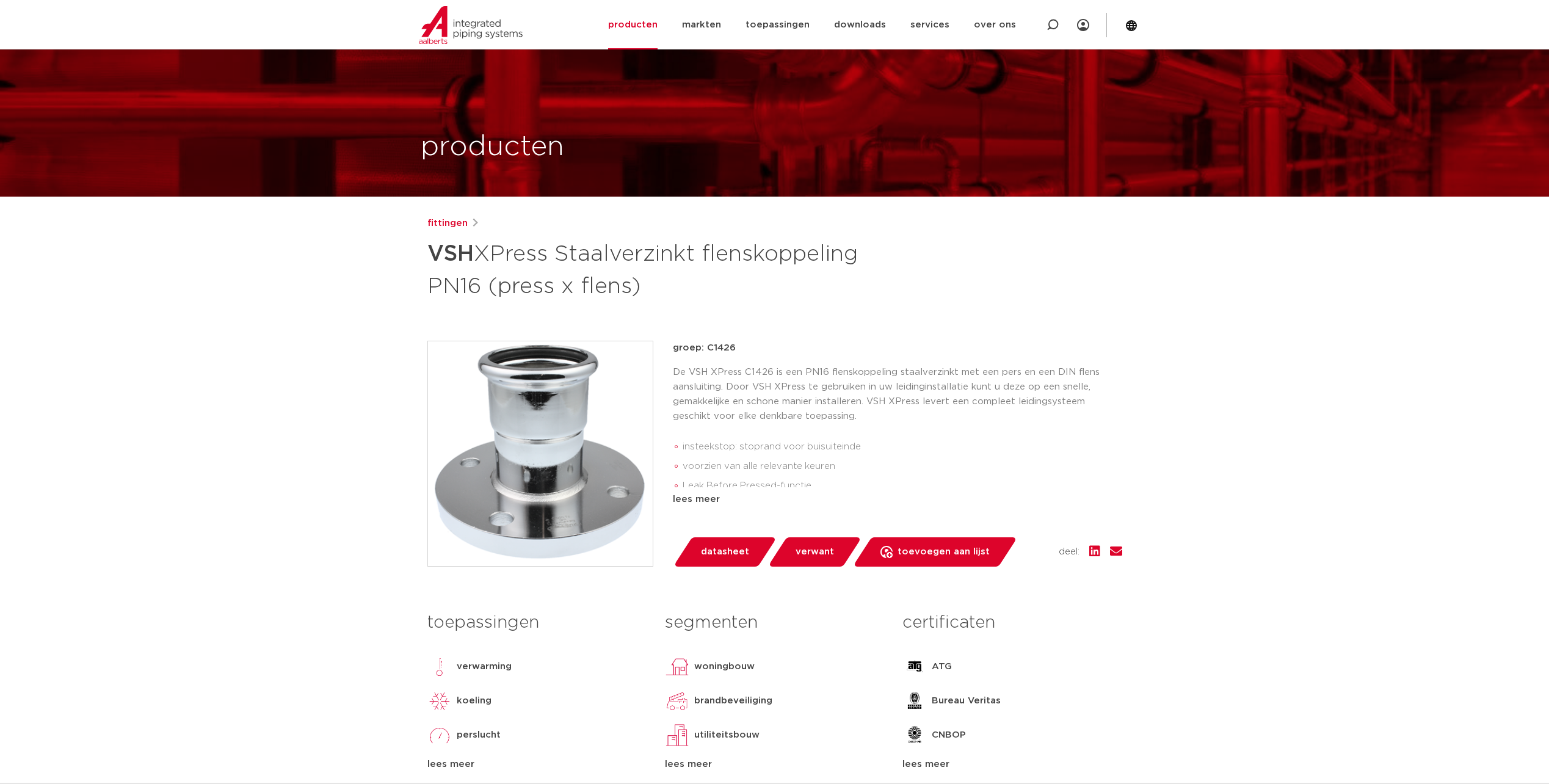
scroll to position [305, 0]
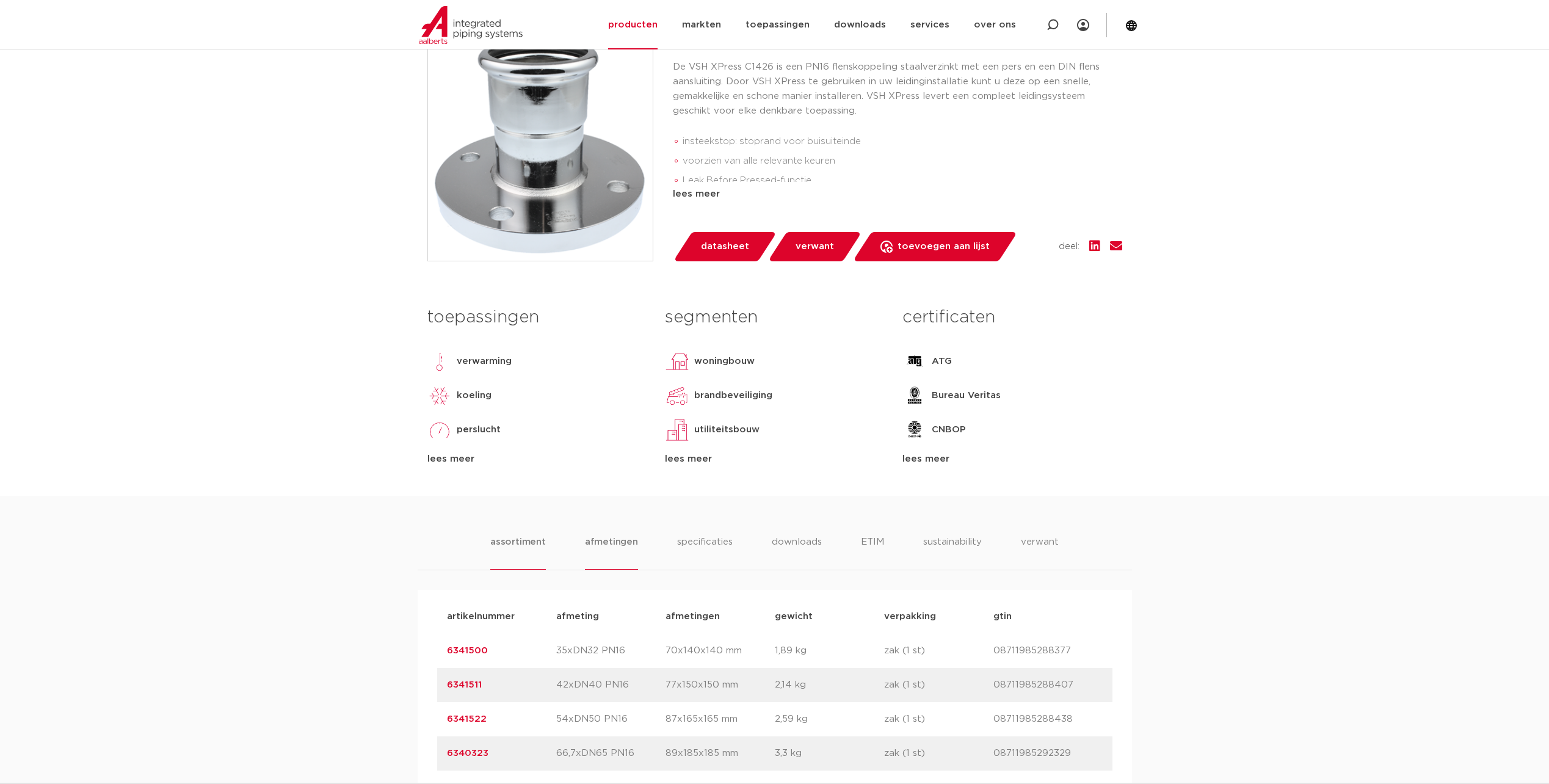
click at [624, 539] on li "afmetingen" at bounding box center [611, 552] width 53 height 35
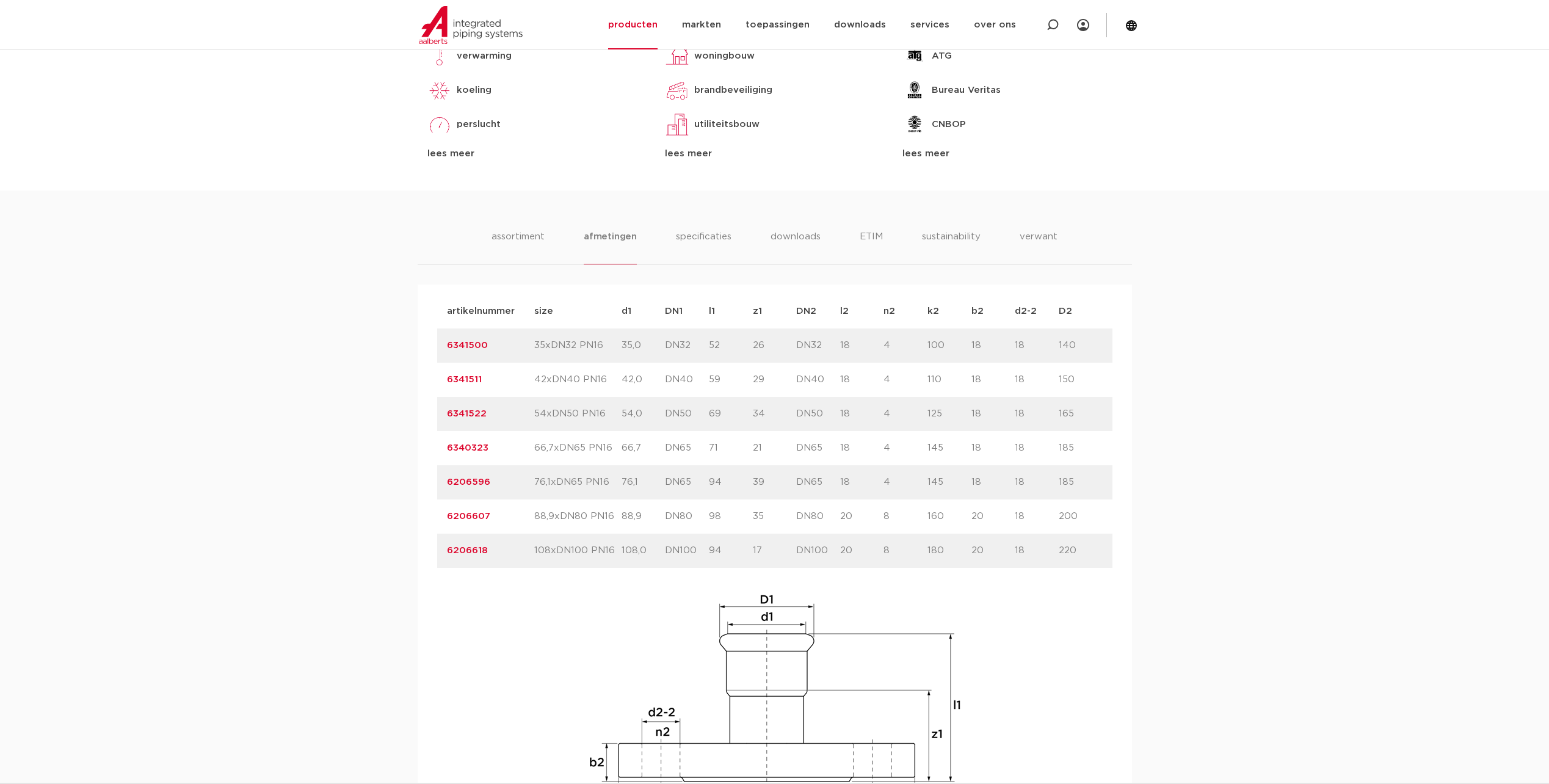
scroll to position [672, 0]
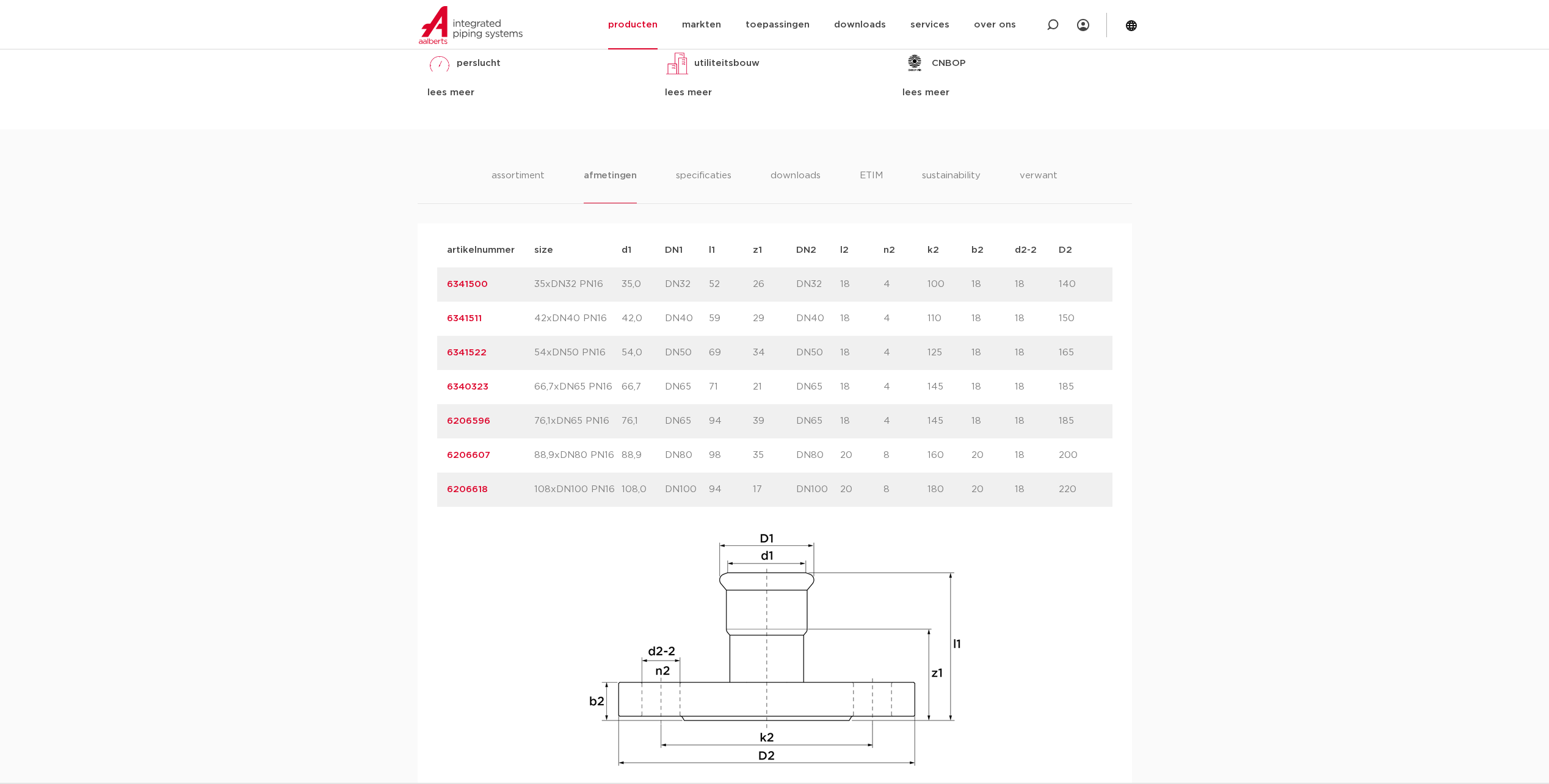
drag, startPoint x: 1061, startPoint y: 384, endPoint x: 1071, endPoint y: 385, distance: 10.0
click at [1071, 385] on p "185" at bounding box center [1080, 387] width 44 height 15
drag, startPoint x: 1071, startPoint y: 385, endPoint x: 1076, endPoint y: 422, distance: 37.3
click at [1076, 422] on p "185" at bounding box center [1080, 421] width 44 height 15
